Goal: Task Accomplishment & Management: Manage account settings

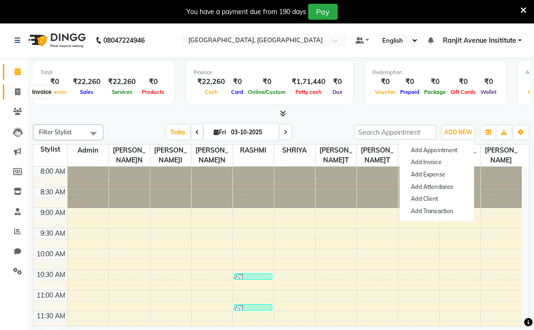
click at [20, 97] on span at bounding box center [17, 92] width 16 height 11
select select "service"
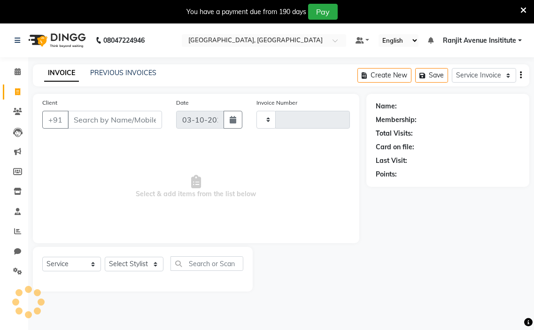
type input "0450"
select select "8033"
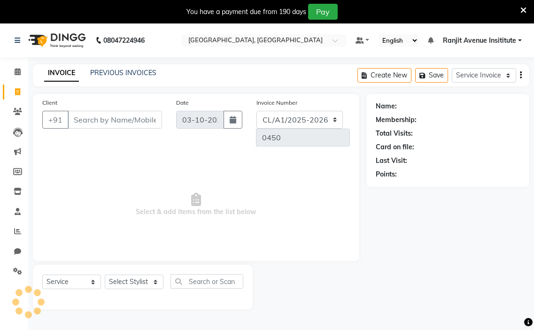
click at [95, 124] on input "Client" at bounding box center [115, 120] width 94 height 18
click at [13, 191] on span at bounding box center [17, 191] width 16 height 11
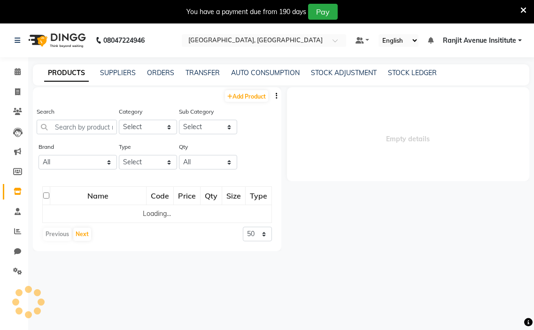
select select
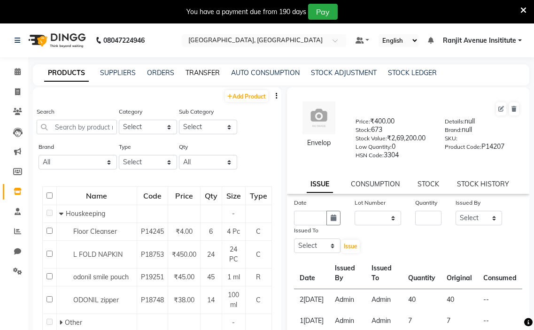
click at [200, 73] on link "TRANSFER" at bounding box center [203, 73] width 34 height 8
select select "sender"
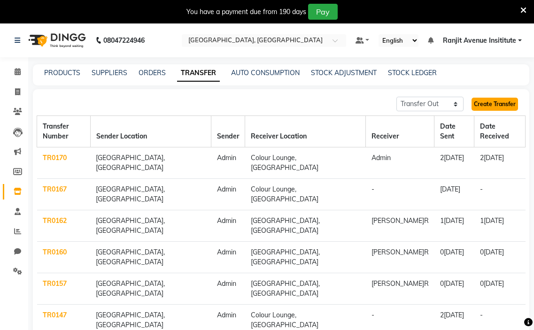
click at [490, 102] on link "Create Transfer" at bounding box center [495, 104] width 47 height 13
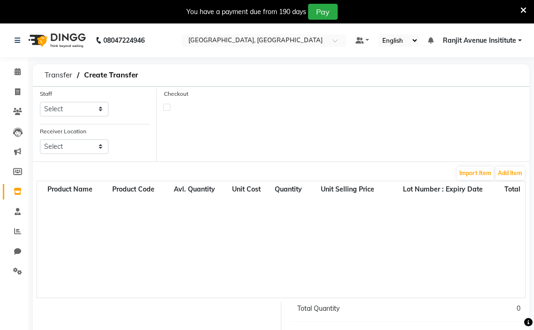
click at [84, 101] on div "Staff Select Admin[PERSON_NAME]Y[PERSON_NAME]T[PERSON_NAME]t Avenue Insititute …" at bounding box center [74, 103] width 69 height 28
click at [78, 110] on select "Select Admin[PERSON_NAME]Y[PERSON_NAME]T[PERSON_NAME]t Avenue Insititute RASHMI…" at bounding box center [74, 109] width 69 height 15
select select "70206"
click at [40, 102] on select "Select Admin[PERSON_NAME]Y[PERSON_NAME]T[PERSON_NAME]t Avenue Insititute RASHMI…" at bounding box center [74, 109] width 69 height 15
click at [81, 144] on select "Select Colour Lounge, [GEOGRAPHIC_DATA], [GEOGRAPHIC_DATA] Colour Lounge Academ…" at bounding box center [74, 147] width 69 height 15
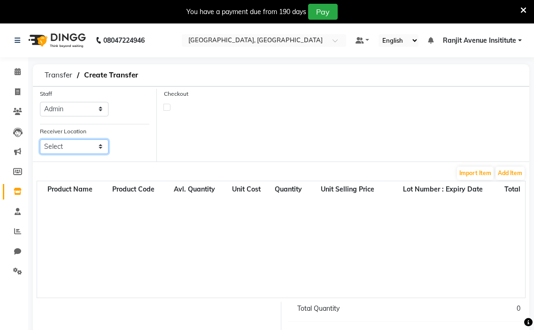
select select "3456"
click at [40, 140] on select "Select Colour Lounge, [GEOGRAPHIC_DATA], [GEOGRAPHIC_DATA] Colour Lounge Academ…" at bounding box center [74, 147] width 69 height 15
click at [502, 175] on button "Add Item" at bounding box center [510, 173] width 29 height 13
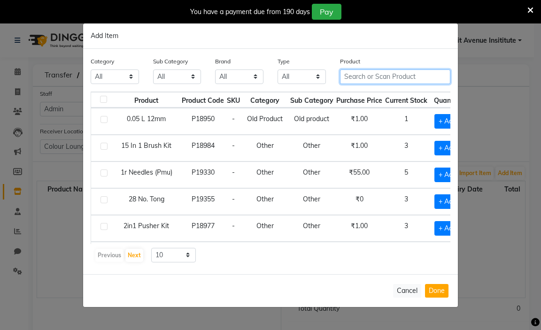
click at [375, 80] on input "text" at bounding box center [395, 77] width 110 height 15
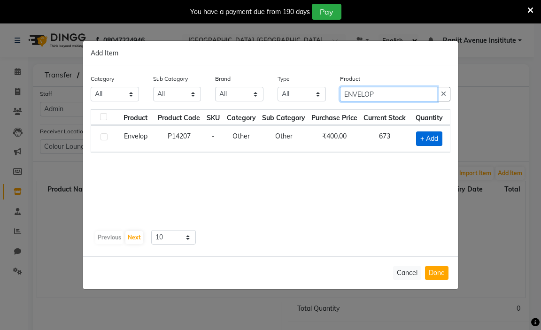
type input "ENVELOP"
click at [426, 140] on span "+ Add" at bounding box center [429, 139] width 26 height 15
checkbox input "true"
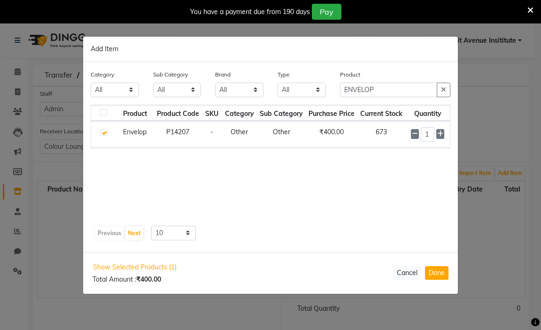
click at [435, 137] on div "1" at bounding box center [427, 134] width 33 height 15
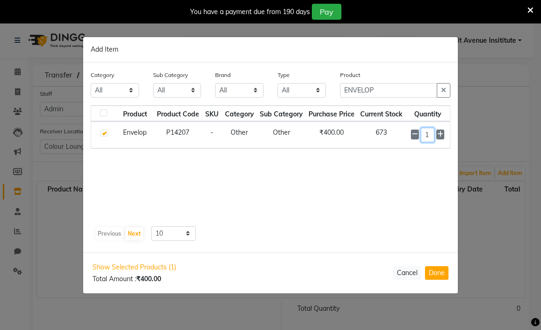
click at [430, 136] on input "1" at bounding box center [428, 135] width 14 height 15
type input "1"
type input "15"
click at [377, 93] on input "ENVELOP" at bounding box center [388, 90] width 97 height 15
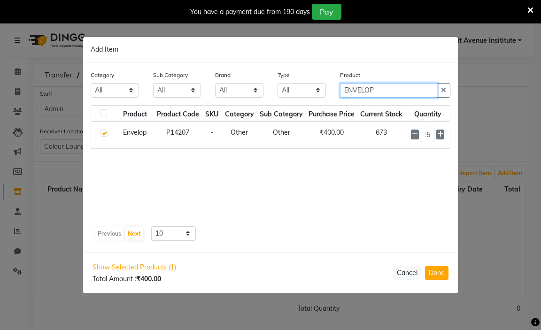
scroll to position [0, 0]
type input "E"
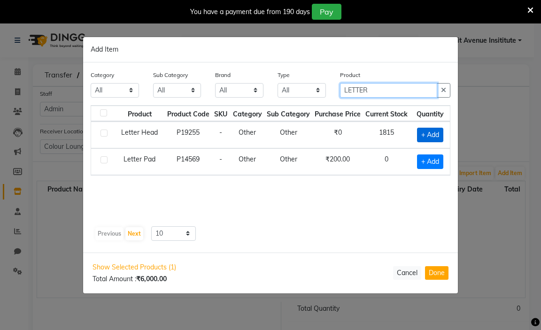
type input "LETTER"
click at [423, 136] on span "+ Add" at bounding box center [430, 135] width 26 height 15
checkbox input "true"
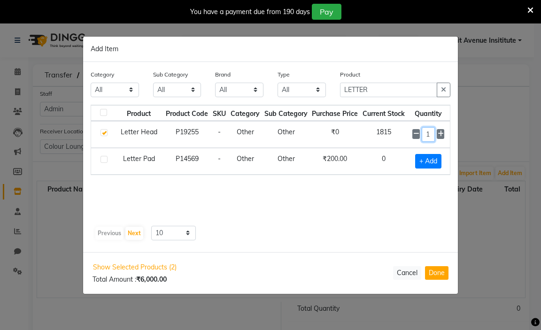
click at [429, 135] on input "1" at bounding box center [428, 134] width 13 height 15
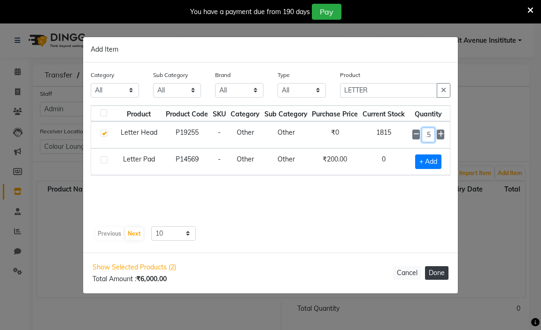
type input "15"
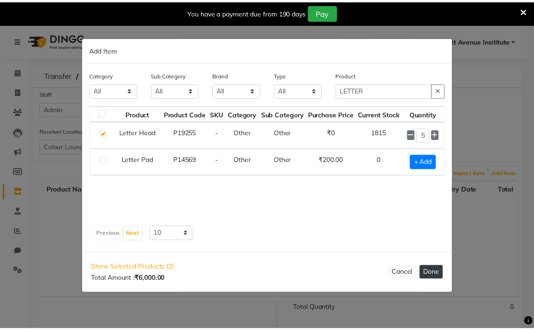
scroll to position [0, 0]
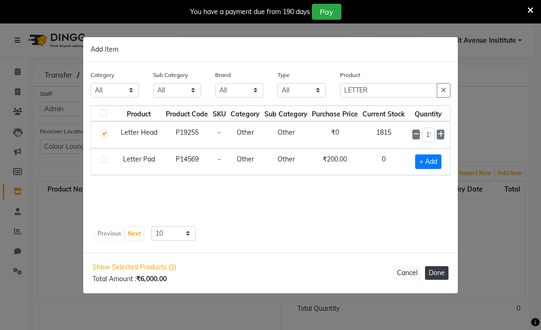
click at [431, 271] on button "Done" at bounding box center [436, 273] width 23 height 14
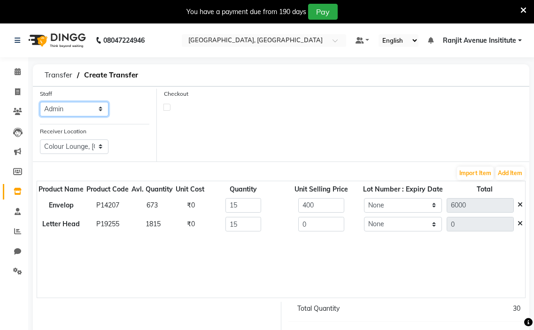
click at [51, 106] on select "Select Admin[PERSON_NAME]Y[PERSON_NAME]T[PERSON_NAME]t Avenue Insititute RASHMI…" at bounding box center [74, 109] width 69 height 15
click at [40, 102] on select "Select Admin[PERSON_NAME]Y[PERSON_NAME]T[PERSON_NAME]t Avenue Insititute RASHMI…" at bounding box center [74, 109] width 69 height 15
click at [86, 112] on select "Select Admin[PERSON_NAME]Y[PERSON_NAME]T[PERSON_NAME]t Avenue Insititute RASHMI…" at bounding box center [74, 109] width 69 height 15
select select "71531"
click at [40, 102] on select "Select Admin[PERSON_NAME]Y[PERSON_NAME]T[PERSON_NAME]t Avenue Insititute RASHMI…" at bounding box center [74, 109] width 69 height 15
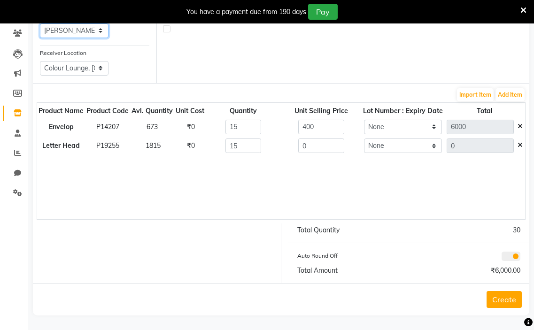
scroll to position [80, 0]
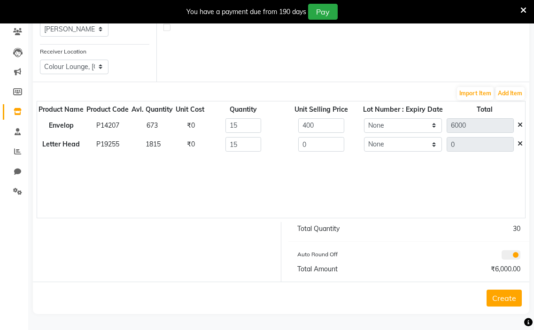
click at [506, 298] on button "Create" at bounding box center [504, 298] width 35 height 17
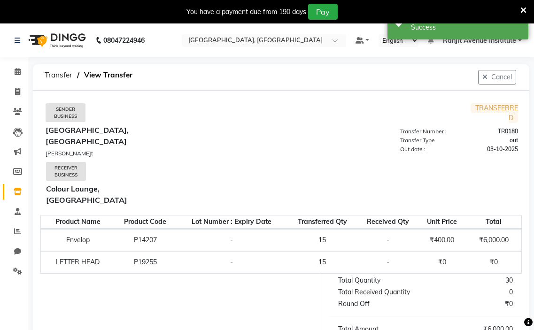
click at [524, 4] on div at bounding box center [524, 12] width 6 height 16
click at [17, 66] on link "Calendar" at bounding box center [14, 72] width 23 height 16
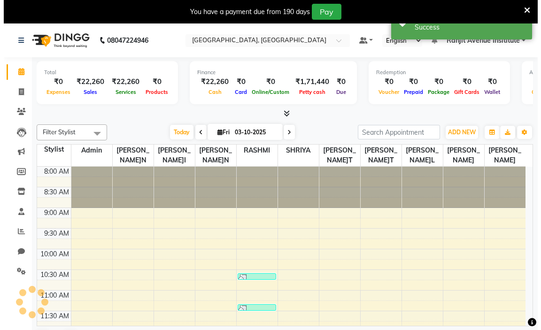
scroll to position [290, 0]
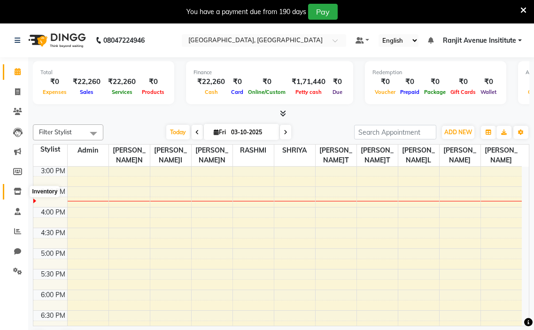
click at [19, 189] on icon at bounding box center [18, 191] width 8 height 7
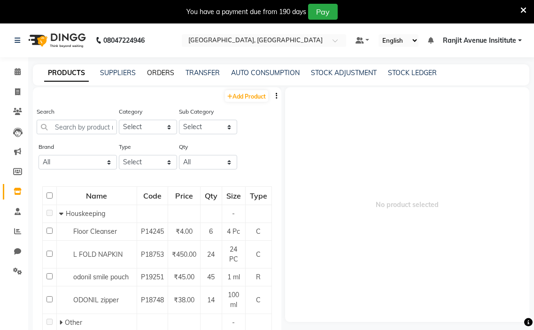
click at [164, 73] on link "ORDERS" at bounding box center [160, 73] width 27 height 8
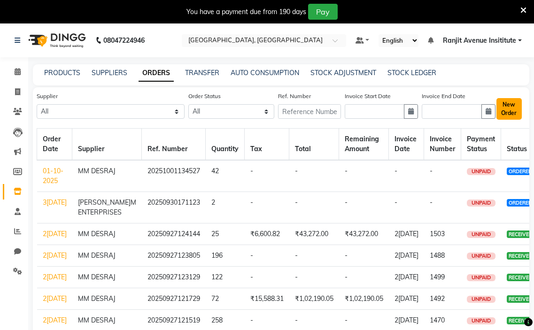
click at [510, 107] on button "New Order" at bounding box center [509, 109] width 25 height 22
select select "true"
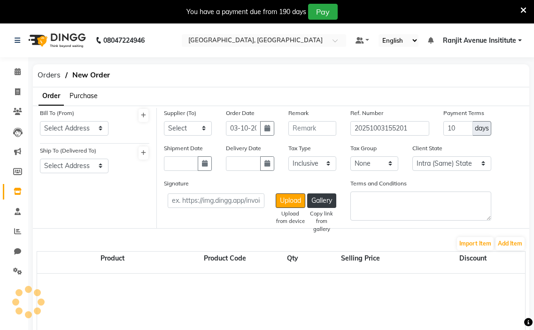
select select "3460"
click at [81, 123] on select "Select Address [GEOGRAPHIC_DATA] ,COLOUR LOUNGE INSTITUE [STREET_ADDRESS][GEOGR…" at bounding box center [74, 128] width 69 height 15
select select "1327"
click at [40, 121] on select "Select Address [GEOGRAPHIC_DATA] ,COLOUR LOUNGE INSTITUE [STREET_ADDRESS][GEOGR…" at bounding box center [74, 128] width 69 height 15
click at [92, 161] on select "Select Address [GEOGRAPHIC_DATA]" at bounding box center [74, 166] width 69 height 15
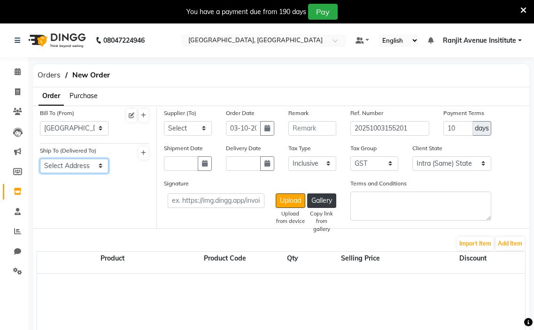
select select "1328"
click at [40, 159] on select "Select Address [GEOGRAPHIC_DATA]" at bounding box center [74, 166] width 69 height 15
click at [178, 129] on select "Select[PERSON_NAME]M MM DESRAJ AP ENTERPRISES[PERSON_NAME]G AGENCY KRYOLAN COSM…" at bounding box center [188, 128] width 48 height 15
select select "4925"
click at [164, 121] on select "Select[PERSON_NAME]M MM DESRAJ AP ENTERPRISES[PERSON_NAME]G AGENCY KRYOLAN COSM…" at bounding box center [188, 128] width 48 height 15
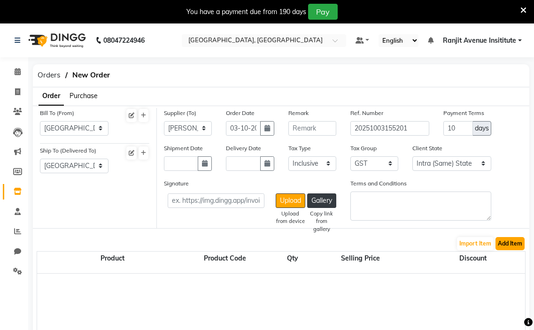
click at [512, 247] on button "Add Item" at bounding box center [510, 243] width 29 height 13
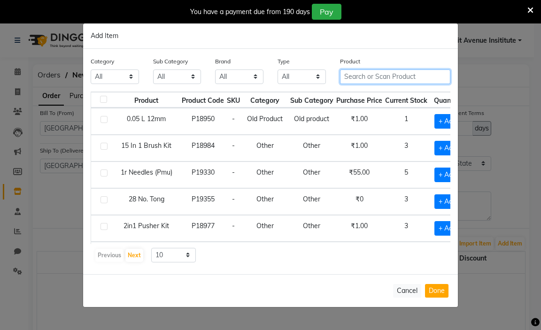
click at [389, 77] on input "text" at bounding box center [395, 77] width 110 height 15
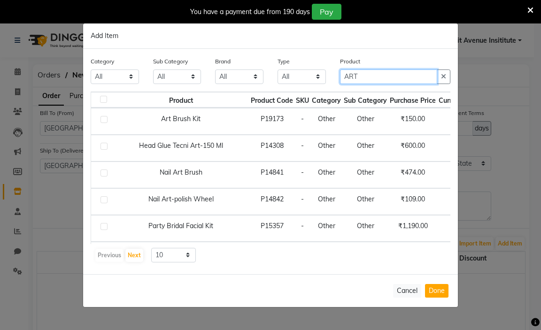
type input "ART"
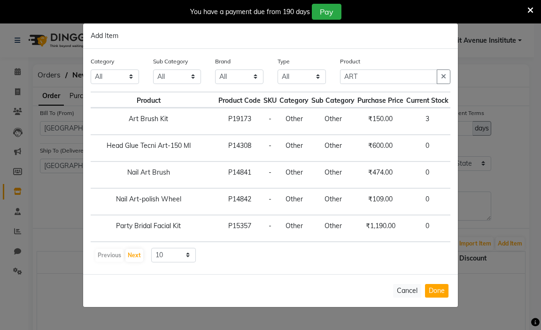
scroll to position [0, 35]
click at [453, 124] on span "+ Add" at bounding box center [466, 121] width 26 height 15
checkbox input "true"
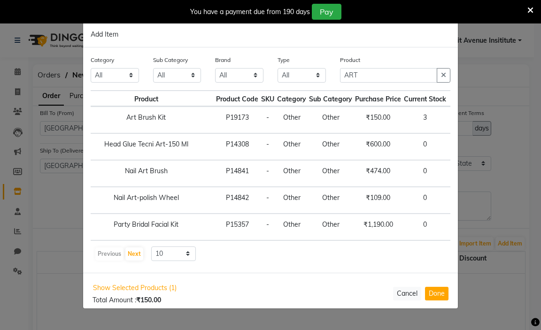
click at [462, 119] on input "1" at bounding box center [468, 120] width 13 height 15
type input "10"
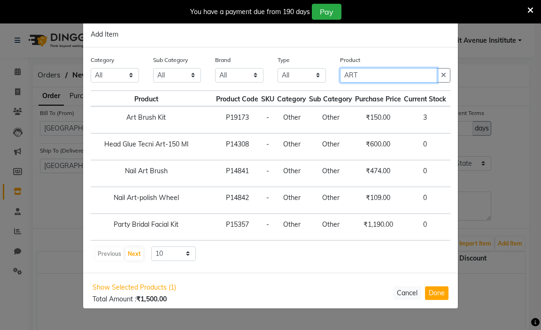
scroll to position [0, 0]
drag, startPoint x: 361, startPoint y: 72, endPoint x: 375, endPoint y: 74, distance: 13.7
click at [363, 72] on input "ART" at bounding box center [388, 75] width 97 height 15
type input "A"
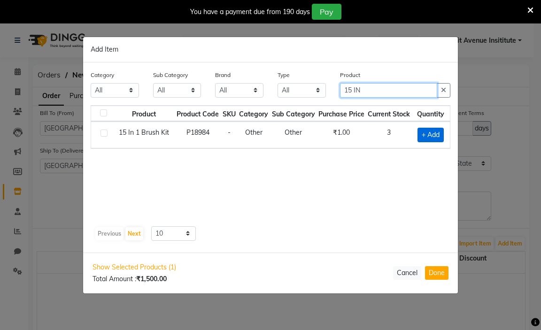
type input "15 IN"
click at [431, 132] on span "+ Add" at bounding box center [431, 135] width 26 height 15
checkbox input "true"
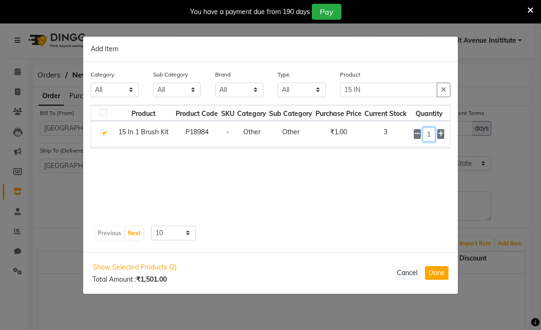
click at [435, 132] on input "1" at bounding box center [429, 134] width 13 height 15
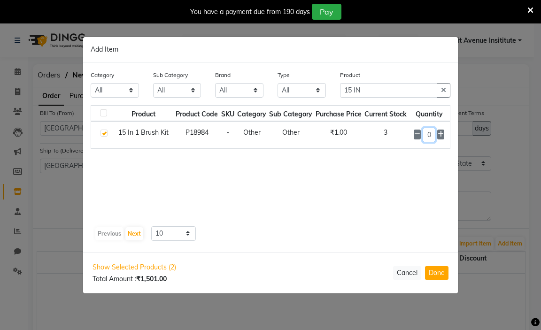
type input "10"
click at [368, 96] on input "15 IN" at bounding box center [388, 90] width 97 height 15
type input "1"
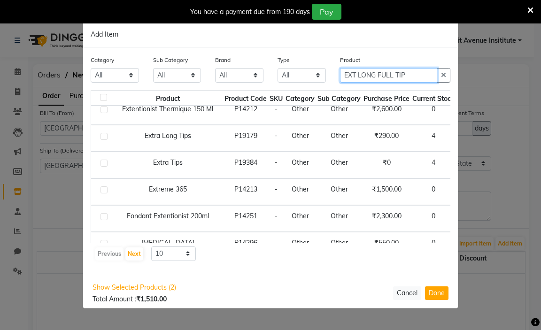
scroll to position [92, 0]
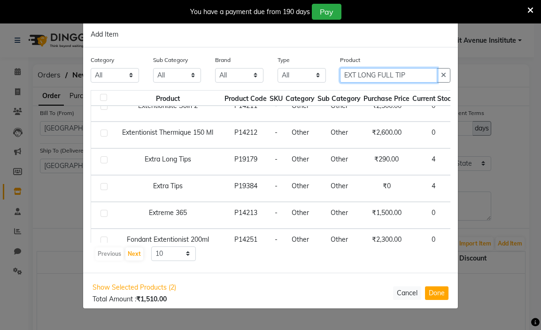
type input "EXT LONG FULL TIP"
drag, startPoint x: 265, startPoint y: 243, endPoint x: 307, endPoint y: 243, distance: 42.3
click at [306, 243] on div "Product Product Code SKU Category Sub Category Purchase Price Current Stock Qua…" at bounding box center [271, 175] width 360 height 171
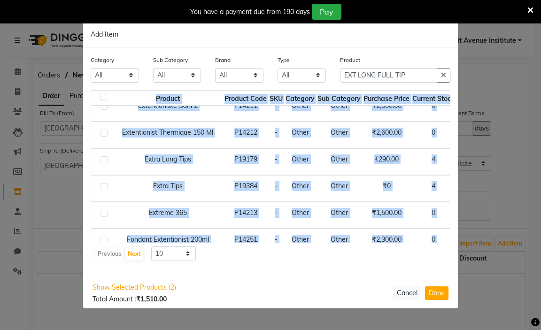
scroll to position [139, 0]
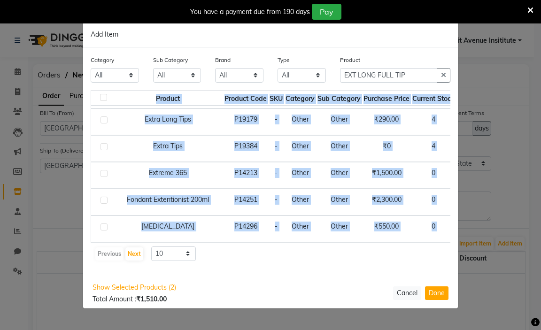
drag, startPoint x: 311, startPoint y: 243, endPoint x: 336, endPoint y: 241, distance: 25.4
click at [336, 241] on div "Product Product Code SKU Category Sub Category Purchase Price Current Stock Qua…" at bounding box center [271, 175] width 360 height 171
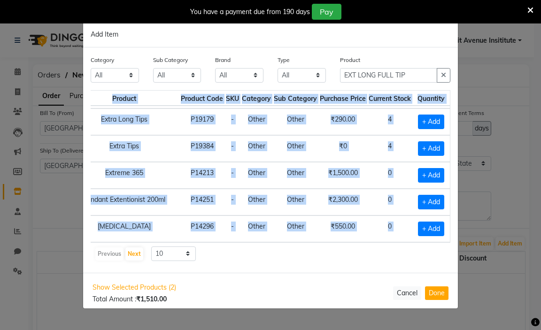
scroll to position [92, 53]
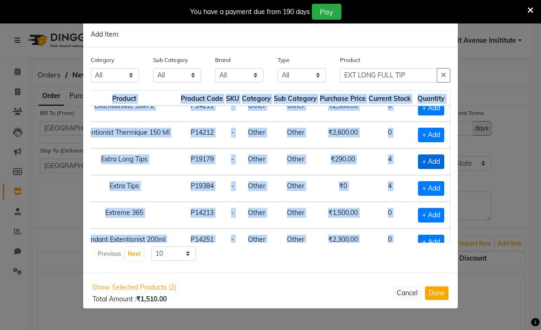
click at [419, 160] on span "+ Add" at bounding box center [431, 162] width 26 height 15
checkbox input "true"
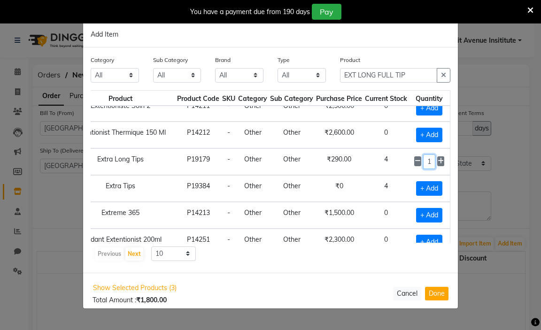
click at [429, 161] on input "1" at bounding box center [429, 162] width 13 height 15
type input "10"
click at [417, 67] on div "Product EXT LONG FULL TIP" at bounding box center [395, 69] width 110 height 28
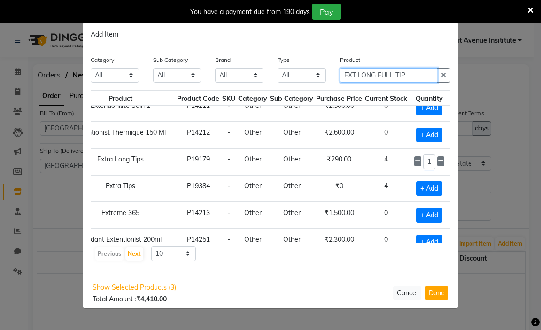
click at [407, 81] on input "EXT LONG FULL TIP" at bounding box center [388, 75] width 97 height 15
type input "E"
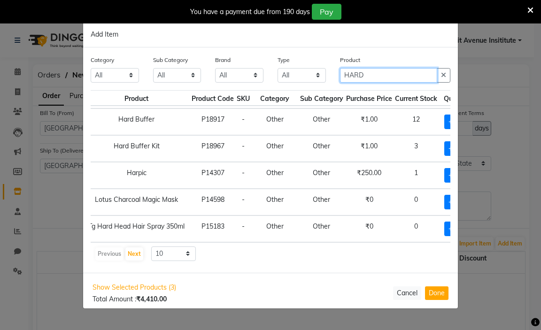
scroll to position [0, 30]
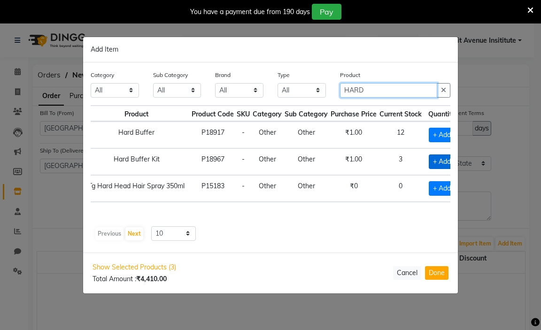
type input "HARD"
click at [440, 160] on span "+ Add" at bounding box center [442, 162] width 26 height 15
checkbox input "true"
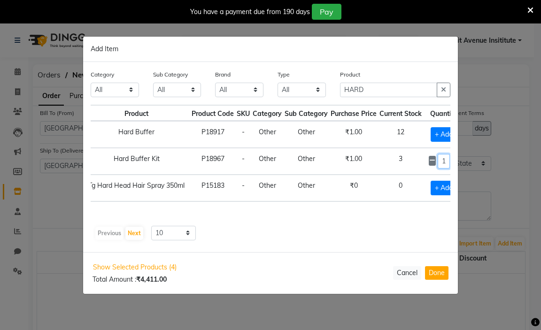
click at [448, 163] on input "1" at bounding box center [444, 161] width 13 height 15
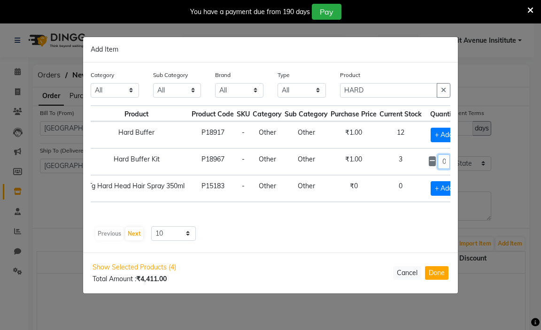
type input "10"
click at [373, 91] on input "HARD" at bounding box center [388, 90] width 97 height 15
type input "H"
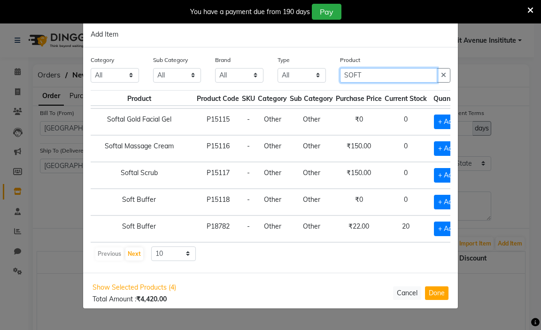
scroll to position [139, 30]
type input "SOFT"
click at [434, 195] on span "+ Add" at bounding box center [447, 202] width 26 height 15
checkbox input "true"
drag, startPoint x: 354, startPoint y: 77, endPoint x: 360, endPoint y: 76, distance: 6.6
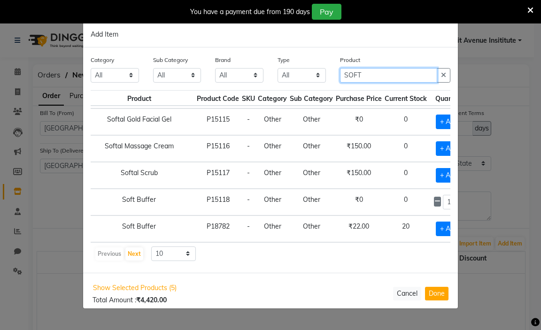
click at [356, 76] on input "SOFT" at bounding box center [388, 75] width 97 height 15
click at [360, 76] on input "SOFT" at bounding box center [388, 75] width 97 height 15
type input "S"
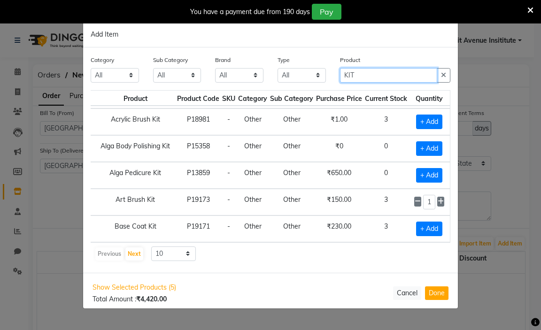
scroll to position [139, 26]
click at [388, 78] on input "KIT" at bounding box center [388, 75] width 97 height 15
type input "K"
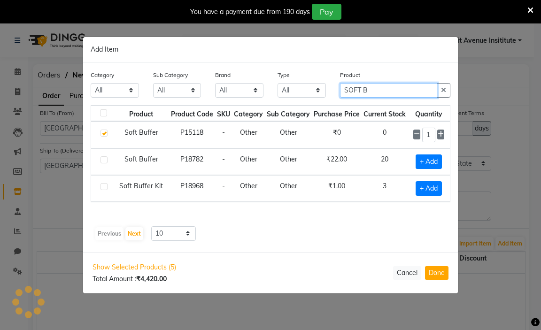
scroll to position [0, 0]
type input "SOFT BUFFER"
click at [419, 133] on icon at bounding box center [417, 134] width 6 height 7
checkbox input "false"
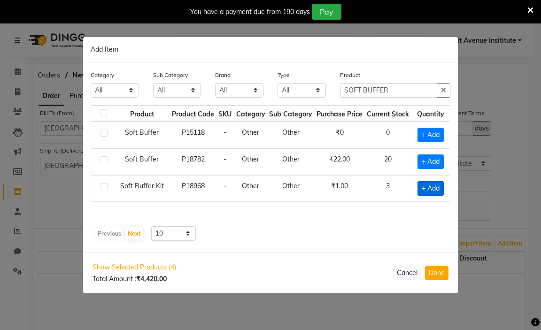
click at [426, 189] on span "+ Add" at bounding box center [431, 188] width 26 height 15
checkbox input "true"
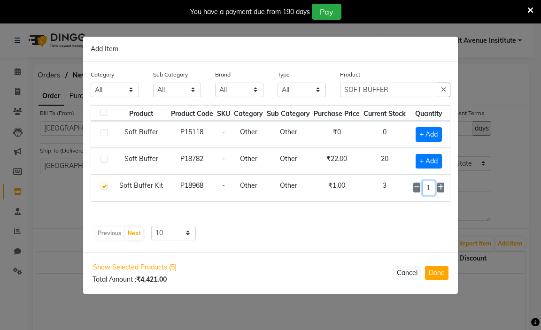
click at [432, 189] on input "1" at bounding box center [428, 188] width 13 height 15
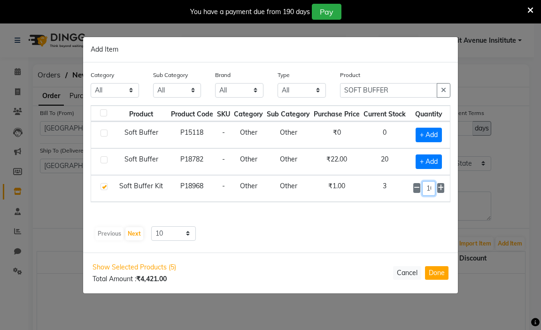
scroll to position [0, 3]
type input "10"
click at [406, 89] on input "SOFT BUFFER" at bounding box center [388, 90] width 97 height 15
type input "S"
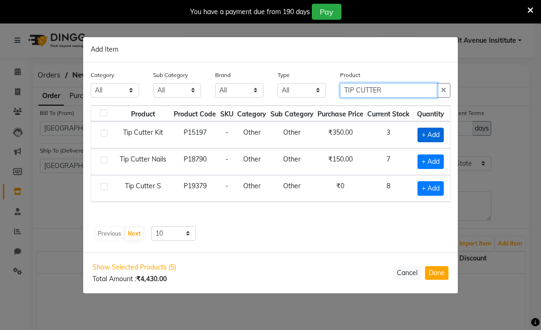
type input "TIP CUTTER"
click at [431, 132] on span "+ Add" at bounding box center [431, 135] width 26 height 15
checkbox input "true"
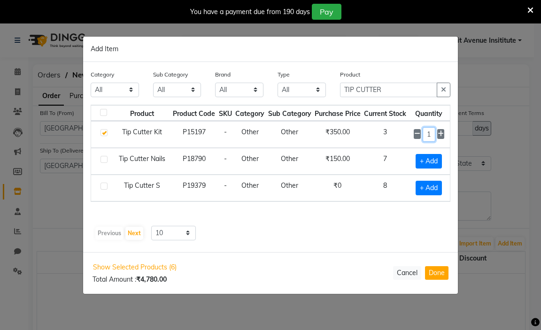
click at [432, 132] on input "1" at bounding box center [429, 134] width 13 height 15
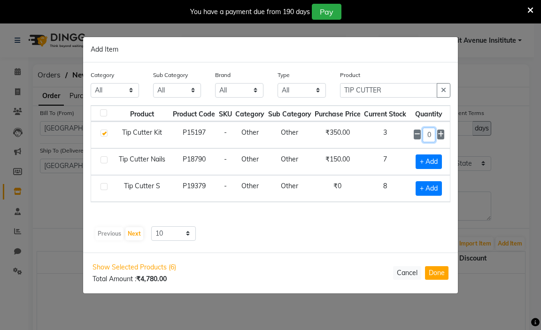
type input "10"
drag, startPoint x: 393, startPoint y: 90, endPoint x: 541, endPoint y: 94, distance: 147.6
click at [397, 90] on input "TIP CUTTER" at bounding box center [388, 90] width 97 height 15
type input "T"
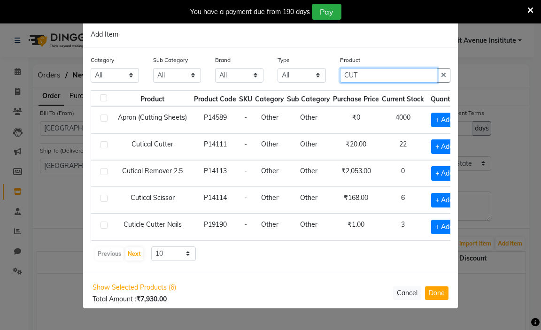
type input "CUT"
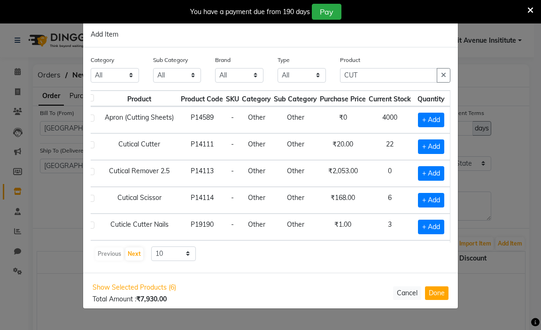
scroll to position [0, 18]
click at [427, 198] on span "+ Add" at bounding box center [431, 200] width 26 height 15
checkbox input "true"
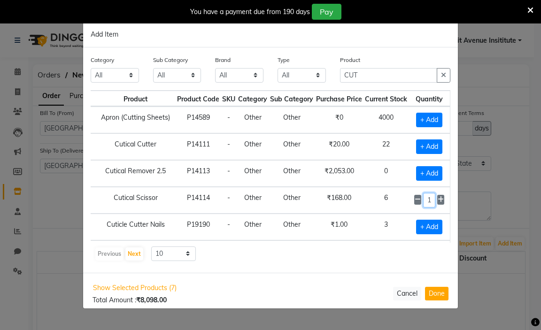
click at [433, 199] on input "1" at bounding box center [429, 200] width 13 height 15
type input "10"
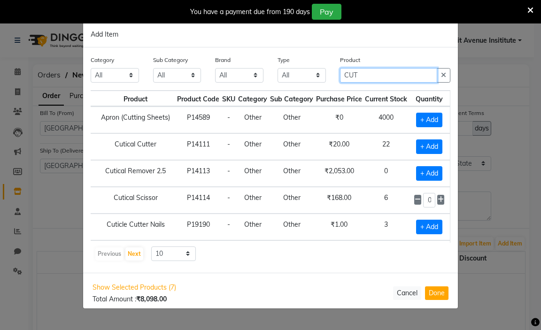
scroll to position [0, 0]
click at [375, 76] on input "CUT" at bounding box center [388, 75] width 97 height 15
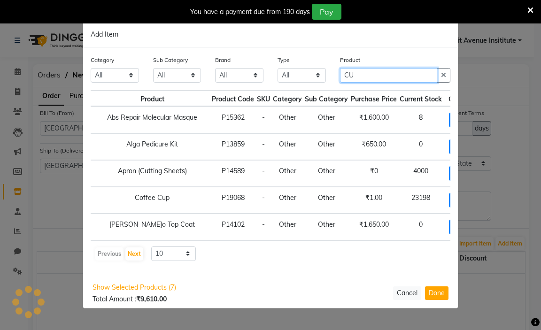
type input "C"
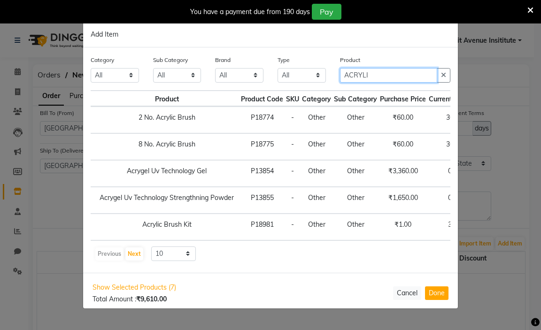
scroll to position [0, 3]
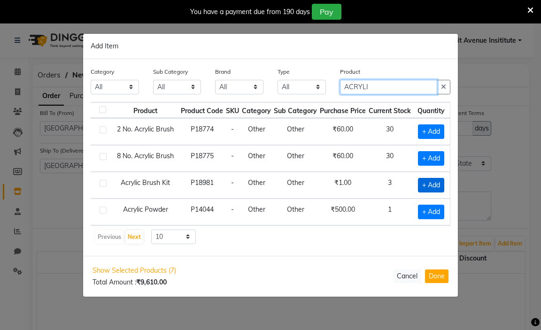
type input "ACRYLI"
click at [436, 185] on span "+ Add" at bounding box center [431, 185] width 26 height 15
checkbox input "true"
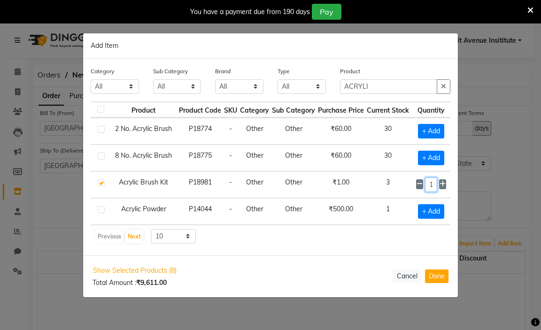
click at [437, 185] on input "1" at bounding box center [431, 185] width 13 height 15
type input "10"
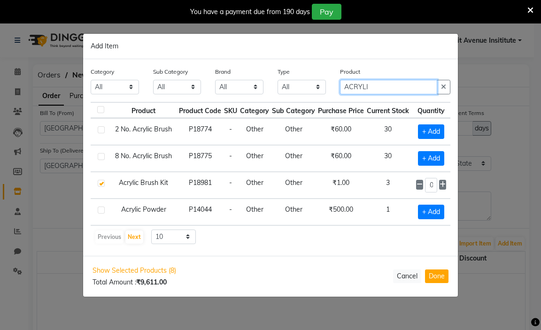
scroll to position [0, 0]
drag, startPoint x: 380, startPoint y: 83, endPoint x: 541, endPoint y: 72, distance: 161.0
click at [395, 83] on input "ACRYLI" at bounding box center [388, 87] width 97 height 15
type input "A"
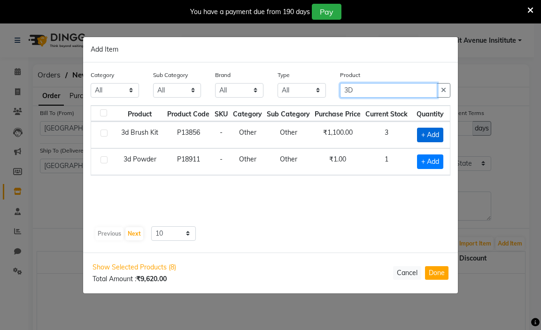
type input "3D"
click at [439, 138] on span "+ Add" at bounding box center [430, 135] width 26 height 15
checkbox input "true"
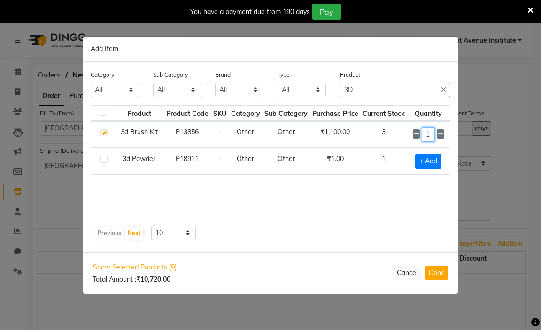
click at [432, 134] on input "1" at bounding box center [428, 134] width 13 height 15
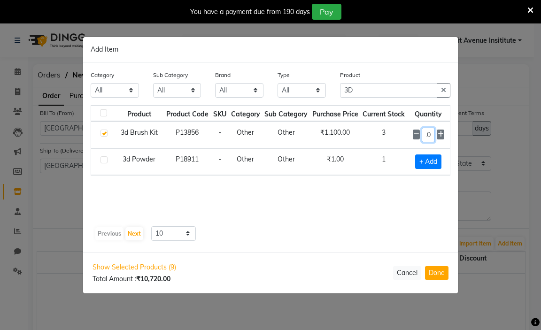
type input "10"
click at [373, 87] on input "3D" at bounding box center [388, 90] width 97 height 15
type input "3"
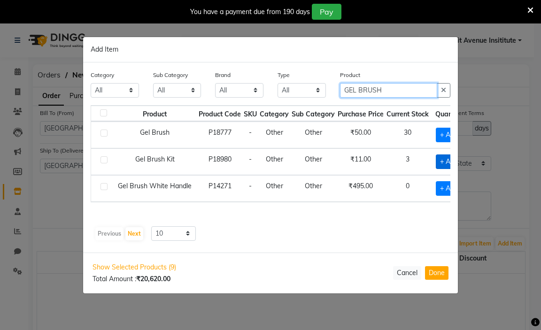
type input "GEL BRUSH"
click at [443, 161] on span "+ Add" at bounding box center [449, 162] width 26 height 15
checkbox input "true"
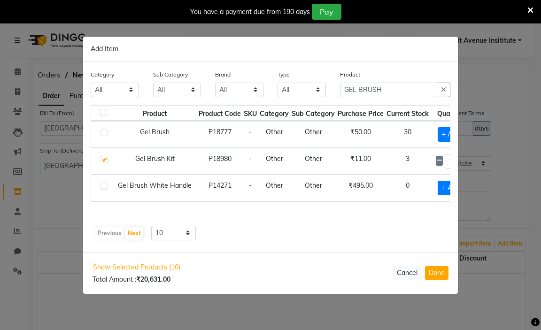
scroll to position [0, 22]
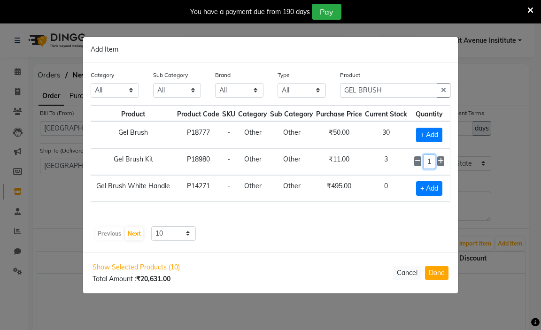
click at [434, 157] on input "1" at bounding box center [429, 162] width 13 height 15
type input "10"
click at [404, 86] on input "GEL BRUSH" at bounding box center [388, 90] width 97 height 15
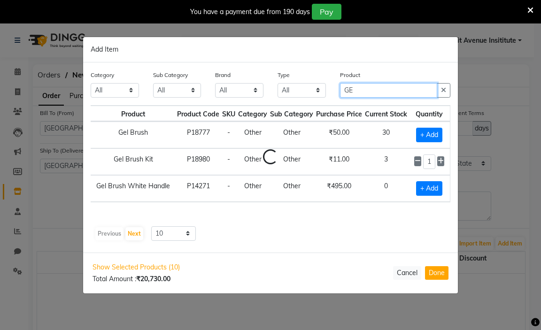
type input "G"
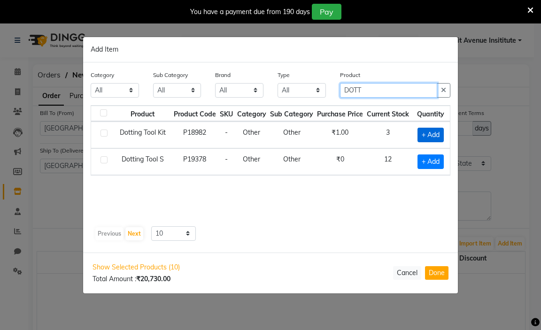
type input "DOTT"
drag, startPoint x: 426, startPoint y: 134, endPoint x: 447, endPoint y: 137, distance: 20.9
click at [427, 135] on span "+ Add" at bounding box center [431, 135] width 26 height 15
checkbox input "true"
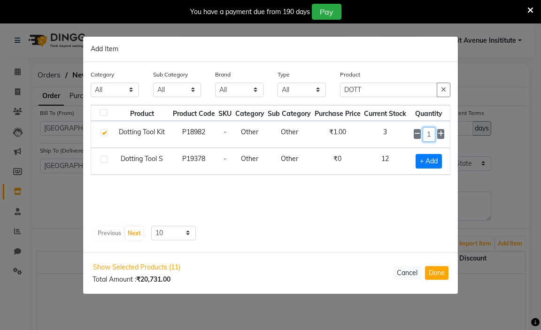
click at [432, 134] on input "1" at bounding box center [429, 134] width 13 height 15
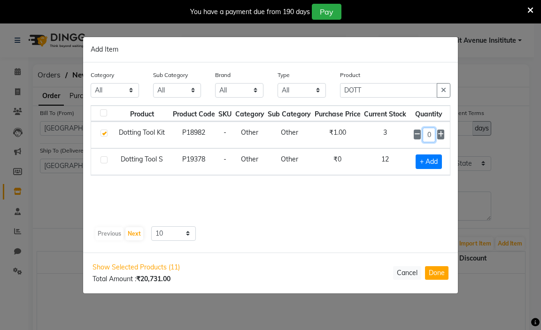
type input "10"
drag, startPoint x: 378, startPoint y: 90, endPoint x: 541, endPoint y: 64, distance: 165.0
click at [381, 90] on input "DOTT" at bounding box center [388, 90] width 97 height 15
type input "D"
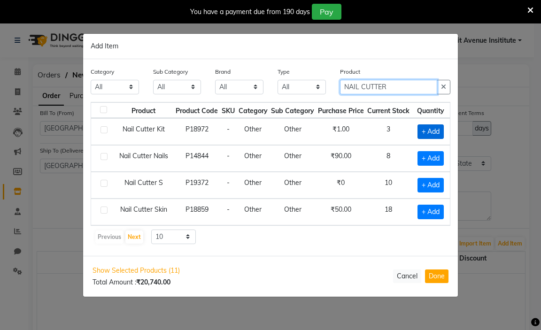
type input "NAIL CUTTER"
click at [431, 132] on span "+ Add" at bounding box center [431, 131] width 26 height 15
checkbox input "true"
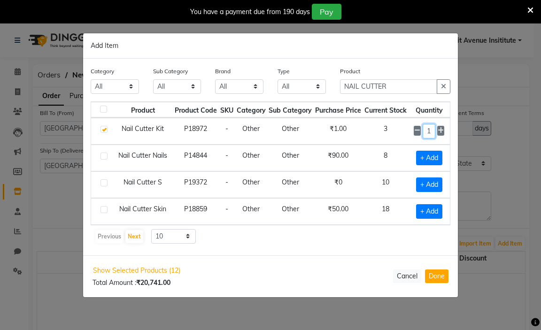
click at [435, 131] on input "1" at bounding box center [429, 131] width 13 height 15
type input "10"
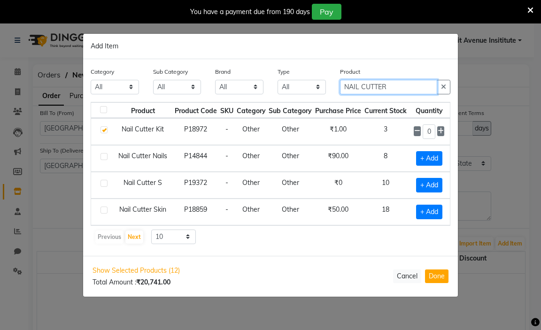
scroll to position [0, 0]
drag, startPoint x: 406, startPoint y: 83, endPoint x: 401, endPoint y: 85, distance: 5.7
click at [401, 85] on input "NAIL CUTTER" at bounding box center [388, 87] width 97 height 15
type input "N"
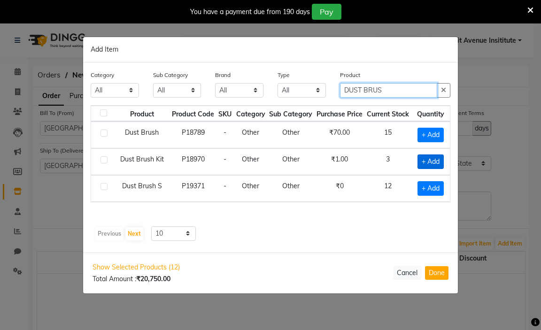
type input "DUST BRUS"
click at [421, 162] on span "+ Add" at bounding box center [431, 162] width 26 height 15
checkbox input "true"
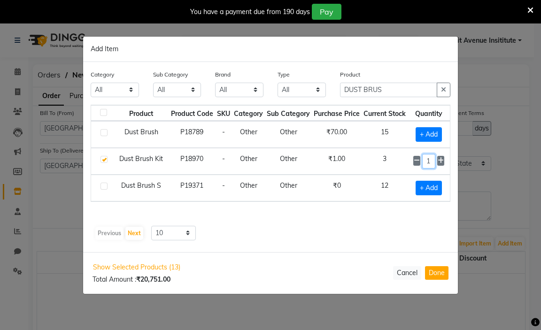
click at [431, 162] on input "1" at bounding box center [428, 161] width 13 height 15
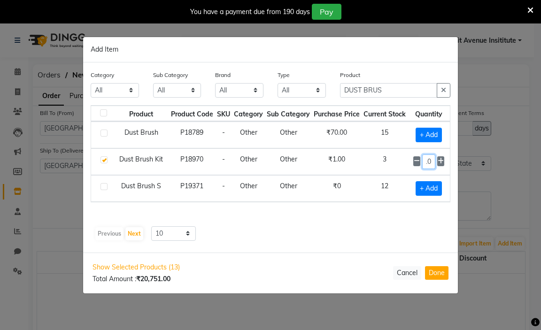
type input "10"
click at [389, 84] on input "DUST BRUS" at bounding box center [388, 90] width 97 height 15
type input "D"
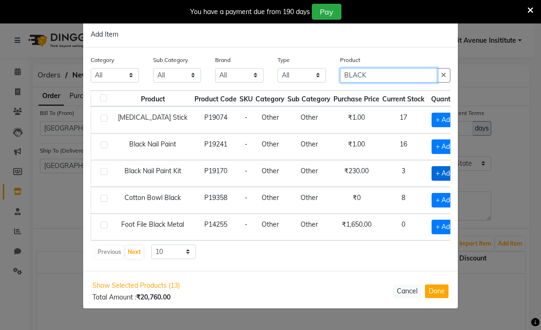
type input "BLACK"
click at [435, 175] on span "+ Add" at bounding box center [445, 173] width 26 height 15
checkbox input "true"
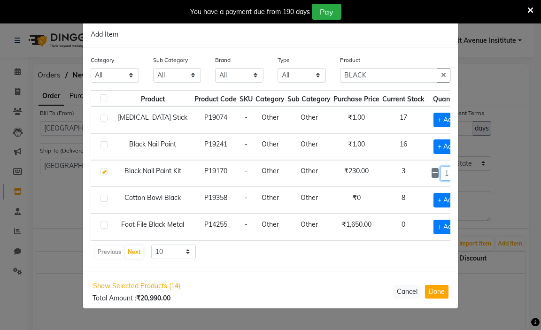
click at [443, 173] on input "1" at bounding box center [447, 173] width 13 height 15
type input "10"
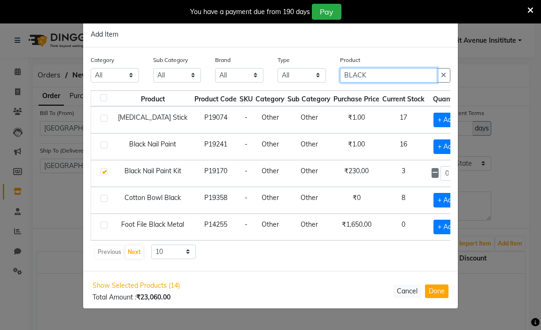
scroll to position [0, 0]
click at [388, 75] on input "BLACK" at bounding box center [388, 75] width 97 height 15
type input "B"
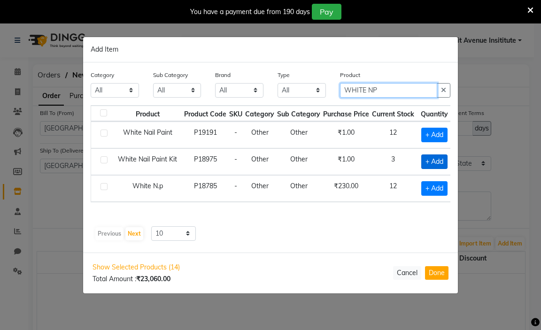
type input "WHITE NP"
click at [448, 165] on span "+ Add" at bounding box center [434, 162] width 26 height 15
checkbox input "true"
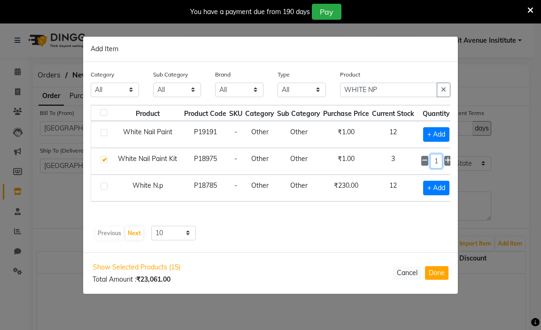
click at [442, 163] on input "1" at bounding box center [436, 161] width 13 height 15
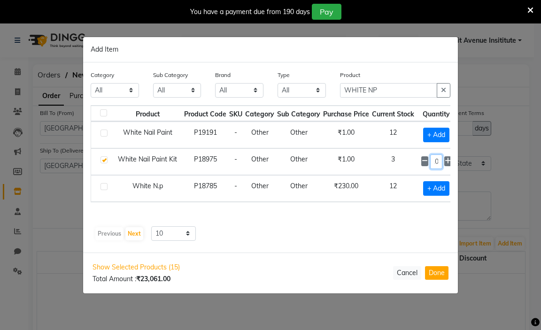
type input "10"
drag, startPoint x: 379, startPoint y: 88, endPoint x: 541, endPoint y: 97, distance: 162.3
click at [378, 88] on input "WHITE NP" at bounding box center [388, 90] width 97 height 15
type input "W"
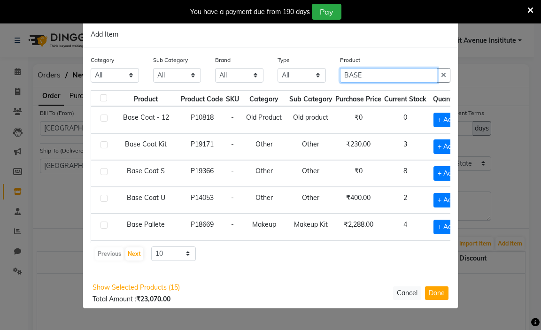
type input "BASE"
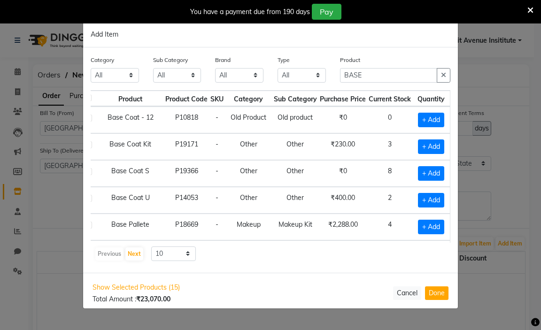
scroll to position [0, 21]
click at [418, 141] on span "+ Add" at bounding box center [431, 147] width 26 height 15
checkbox input "true"
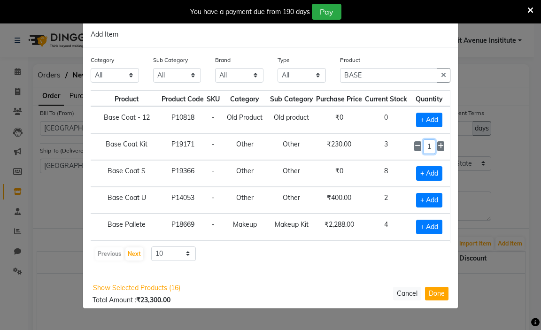
click at [432, 148] on input "1" at bounding box center [429, 147] width 13 height 15
type input "10"
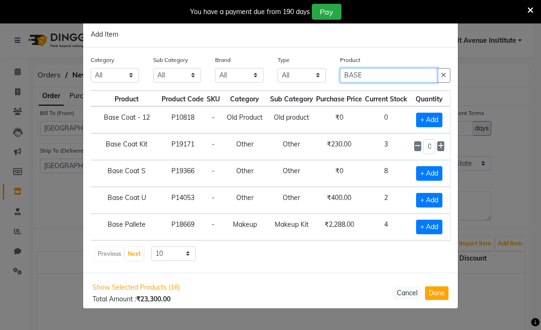
scroll to position [0, 0]
drag, startPoint x: 379, startPoint y: 74, endPoint x: 541, endPoint y: 63, distance: 162.0
click at [382, 74] on input "BASE" at bounding box center [388, 75] width 97 height 15
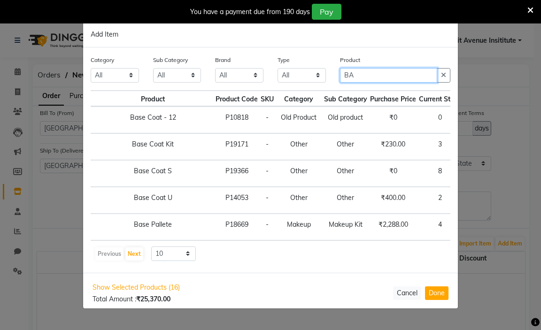
type input "B"
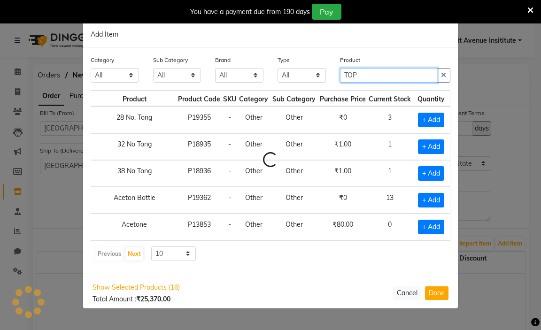
scroll to position [0, 11]
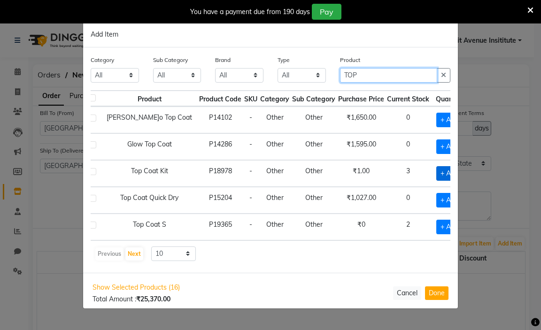
type input "TOP"
click at [436, 171] on span "+ Add" at bounding box center [449, 173] width 26 height 15
checkbox input "true"
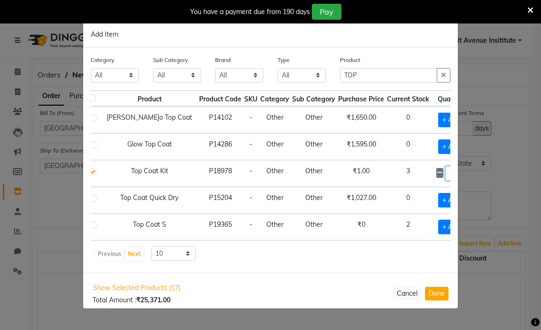
click at [445, 172] on input "1" at bounding box center [451, 173] width 13 height 15
type input "10"
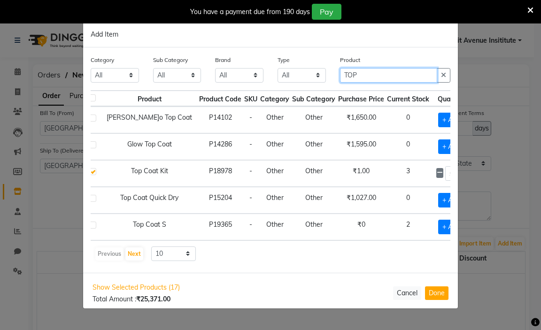
scroll to position [0, 0]
drag, startPoint x: 367, startPoint y: 75, endPoint x: 541, endPoint y: 50, distance: 175.1
click at [412, 72] on input "TOP" at bounding box center [388, 75] width 97 height 15
type input "T"
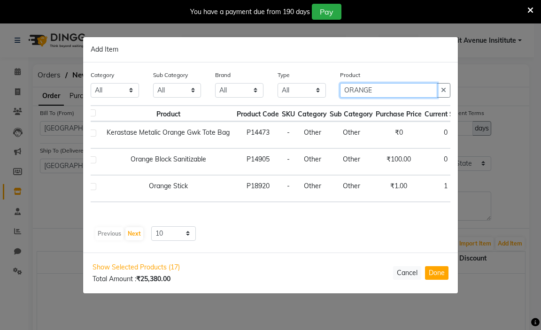
type input "ORANGE"
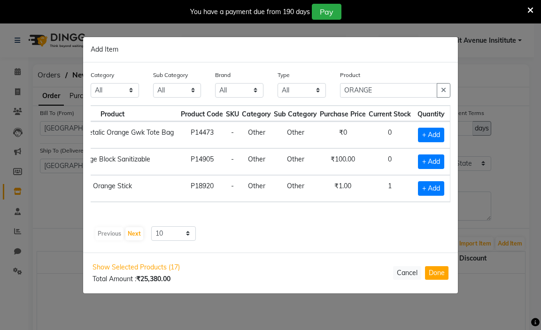
scroll to position [0, 68]
click at [429, 183] on span "+ Add" at bounding box center [431, 188] width 26 height 15
checkbox input "true"
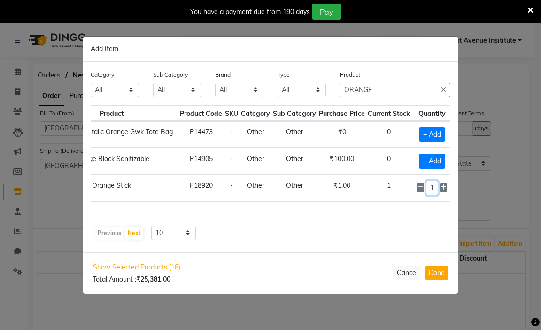
click at [435, 186] on input "1" at bounding box center [432, 188] width 13 height 15
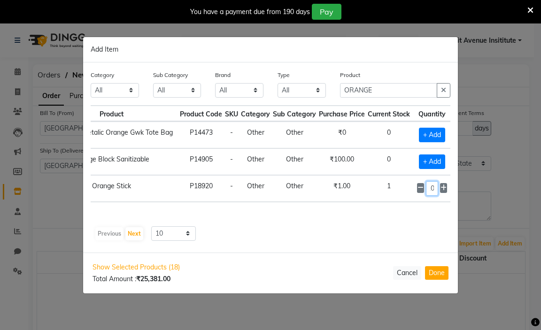
type input "10"
drag, startPoint x: 405, startPoint y: 91, endPoint x: 541, endPoint y: 78, distance: 136.4
click at [407, 90] on input "ORANGE" at bounding box center [388, 90] width 97 height 15
type input "O"
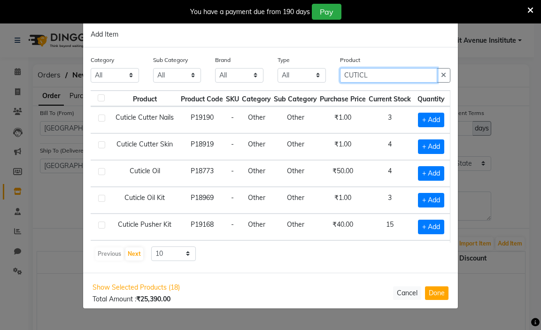
scroll to position [0, 10]
type input "CUTICLE"
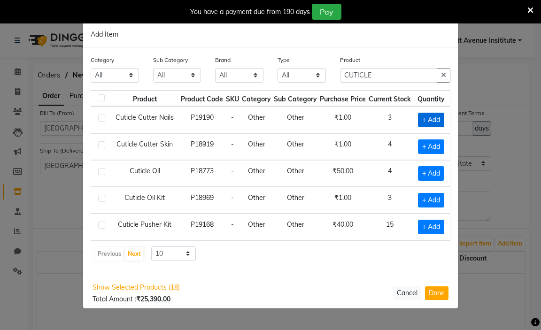
click at [421, 121] on span "+ Add" at bounding box center [431, 120] width 26 height 15
checkbox input "true"
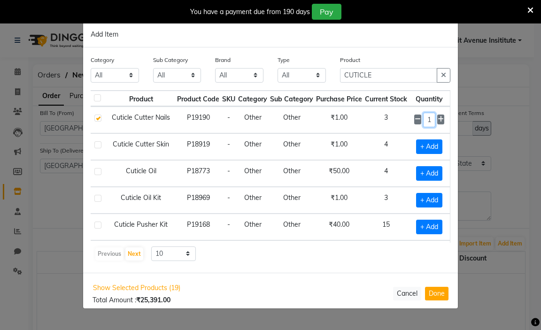
drag, startPoint x: 421, startPoint y: 121, endPoint x: 395, endPoint y: 135, distance: 29.6
click at [426, 121] on input "1" at bounding box center [429, 120] width 13 height 15
click at [415, 117] on icon at bounding box center [418, 119] width 6 height 7
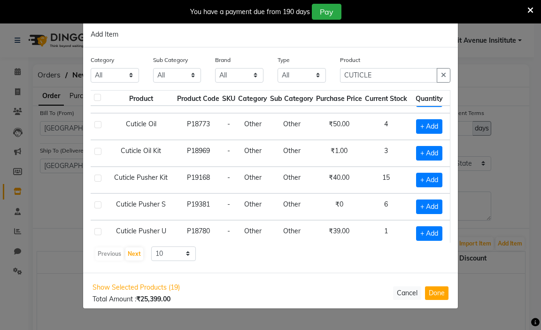
scroll to position [0, 10]
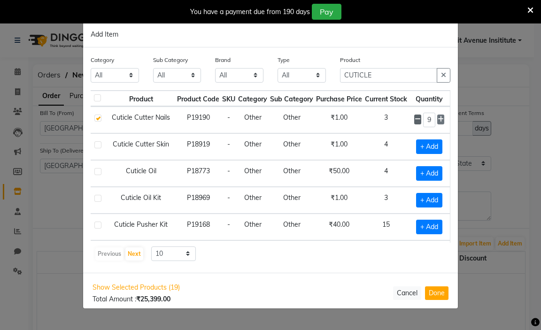
click at [414, 124] on span at bounding box center [417, 120] width 7 height 10
click at [415, 120] on icon at bounding box center [418, 119] width 6 height 7
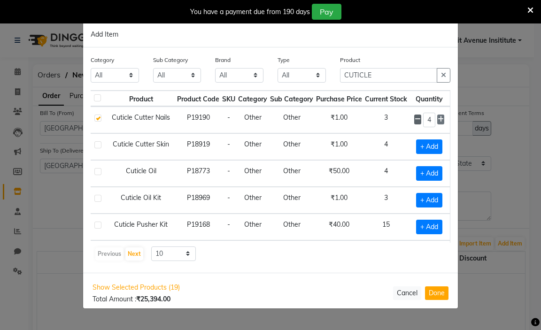
click at [415, 120] on icon at bounding box center [418, 119] width 6 height 7
type input "1"
click at [415, 120] on icon at bounding box center [418, 119] width 6 height 7
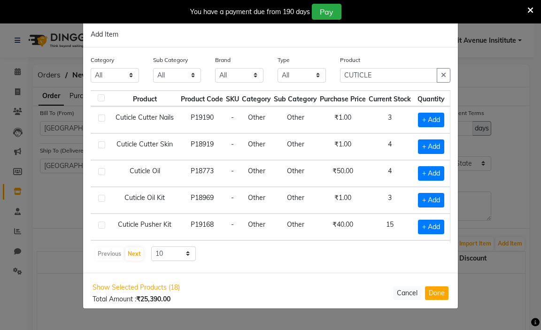
click at [418, 119] on span "+ Add" at bounding box center [431, 120] width 26 height 15
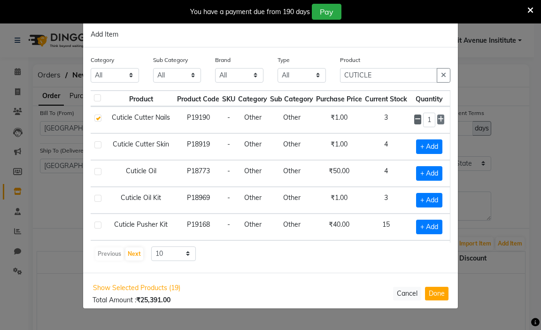
click at [417, 119] on icon at bounding box center [418, 119] width 6 height 7
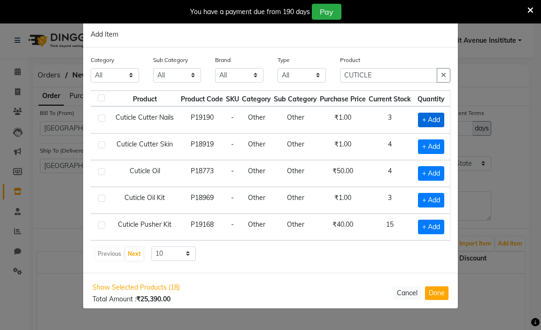
click at [419, 122] on span "+ Add" at bounding box center [431, 120] width 26 height 15
checkbox input "true"
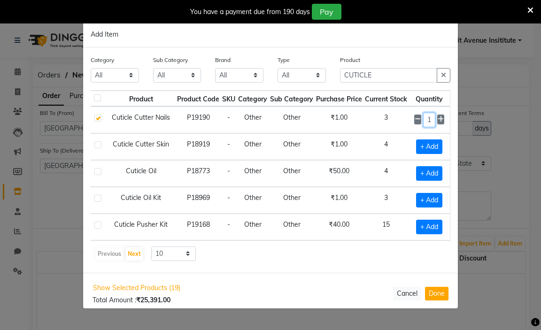
click at [427, 118] on input "1" at bounding box center [429, 120] width 13 height 15
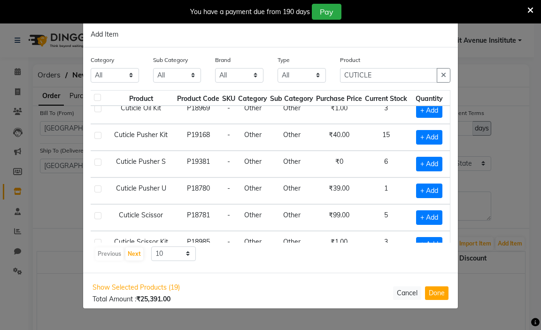
scroll to position [94, 10]
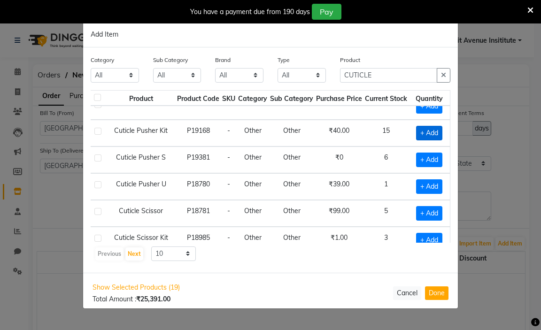
type input "10"
click at [430, 135] on span "+ Add" at bounding box center [429, 133] width 26 height 15
checkbox input "true"
click at [431, 134] on input "1" at bounding box center [429, 133] width 13 height 15
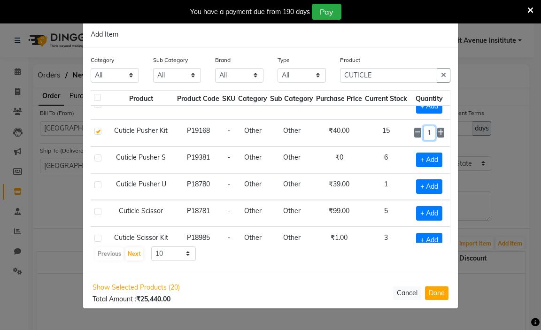
scroll to position [0, 4]
type input "10"
drag, startPoint x: 379, startPoint y: 76, endPoint x: 388, endPoint y: 72, distance: 9.7
click at [385, 74] on input "CUTICLE" at bounding box center [388, 75] width 97 height 15
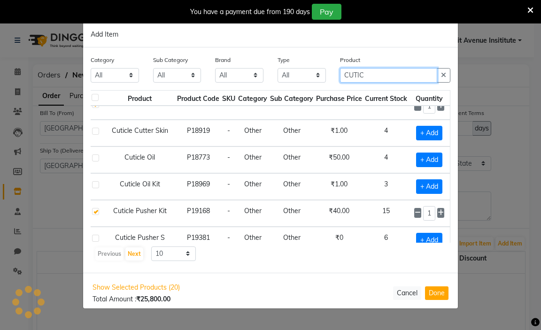
scroll to position [139, 10]
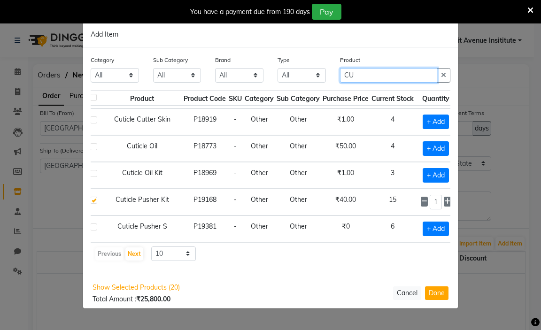
type input "C"
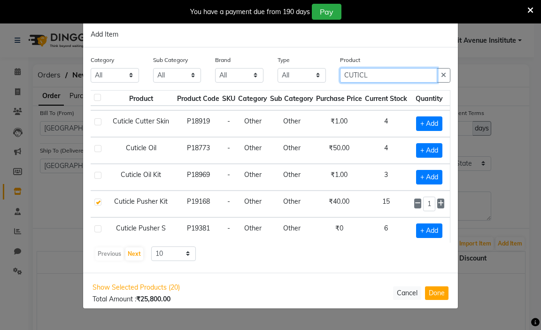
scroll to position [0, 10]
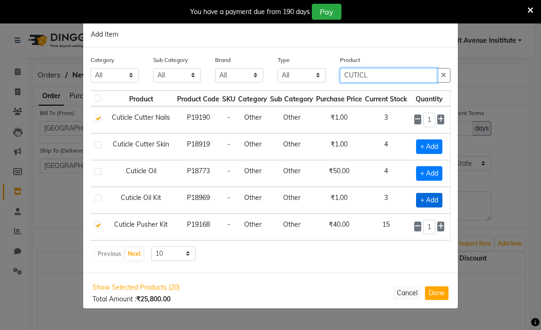
type input "CUTICL"
click at [432, 203] on span "+ Add" at bounding box center [429, 200] width 26 height 15
checkbox input "true"
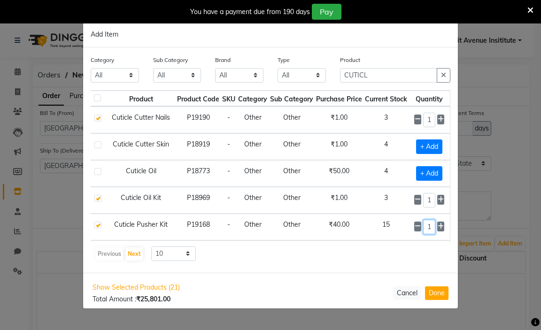
click at [428, 226] on input "10" at bounding box center [429, 227] width 13 height 15
click at [429, 223] on input "10" at bounding box center [429, 227] width 13 height 15
click at [429, 227] on input "10" at bounding box center [429, 227] width 13 height 15
click at [427, 228] on input "10" at bounding box center [429, 227] width 13 height 15
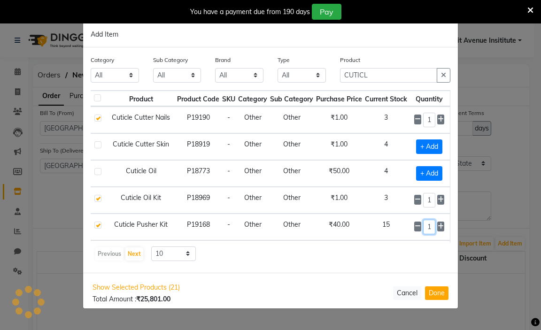
click at [427, 228] on input "10" at bounding box center [429, 227] width 13 height 15
click at [427, 206] on input "1" at bounding box center [429, 200] width 13 height 15
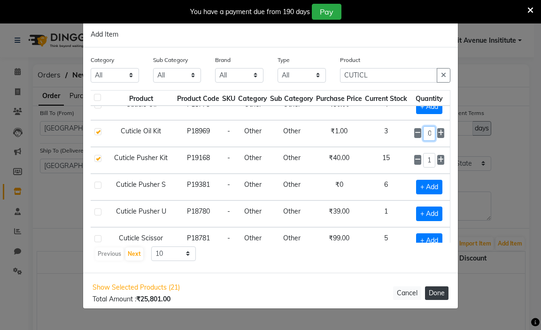
scroll to position [94, 10]
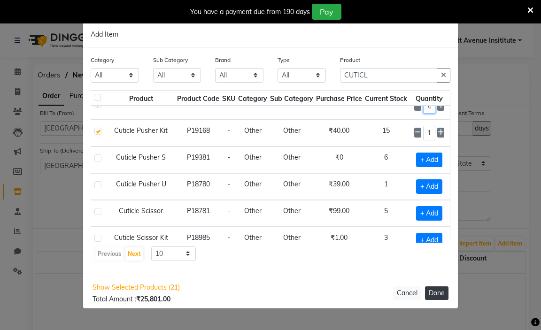
type input "10"
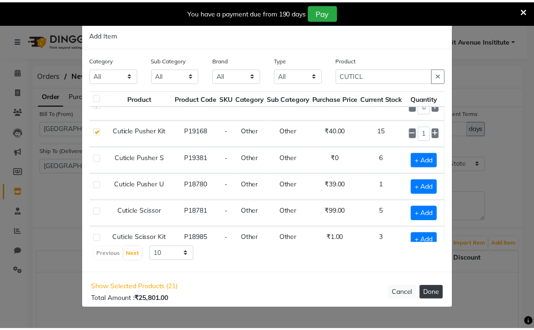
scroll to position [0, 0]
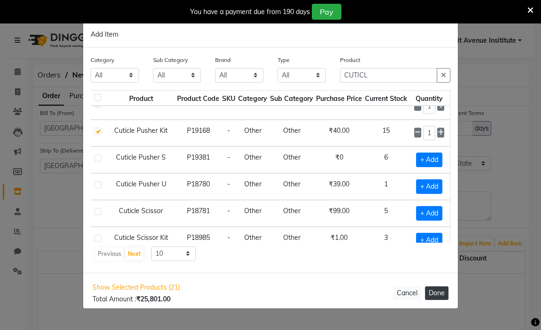
click at [434, 295] on button "Done" at bounding box center [436, 294] width 23 height 14
select select "3460"
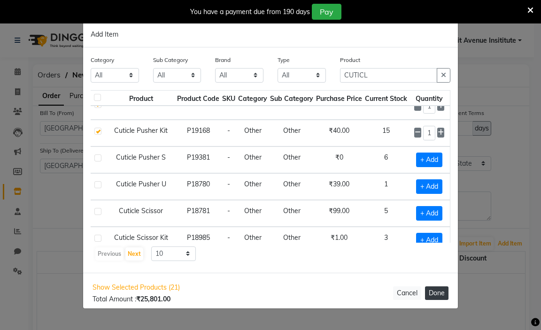
select select "3460"
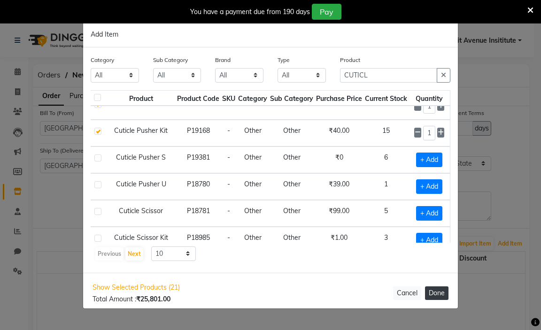
select select "3460"
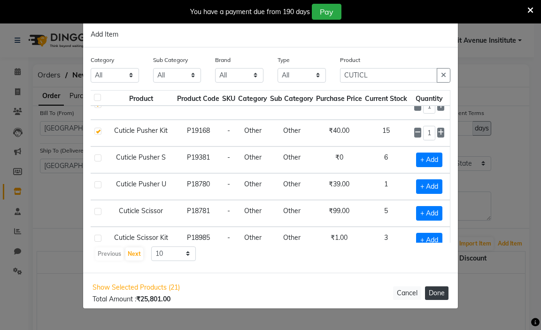
select select "3460"
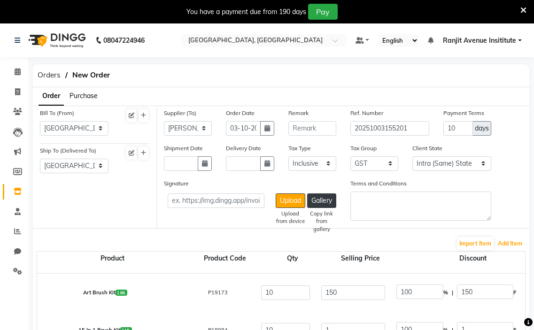
scroll to position [188, 0]
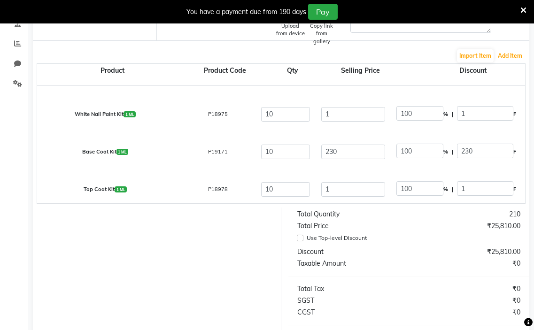
select select "3460"
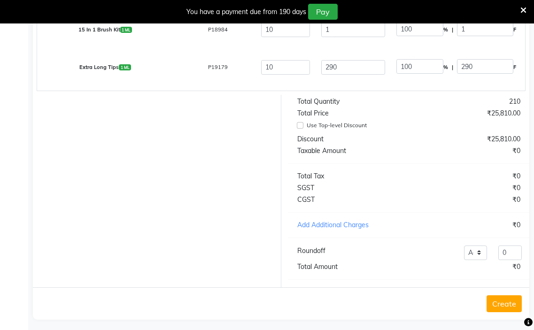
scroll to position [313, 0]
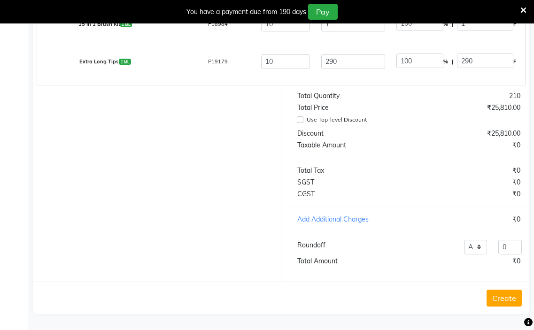
click at [516, 298] on button "Create" at bounding box center [504, 298] width 35 height 17
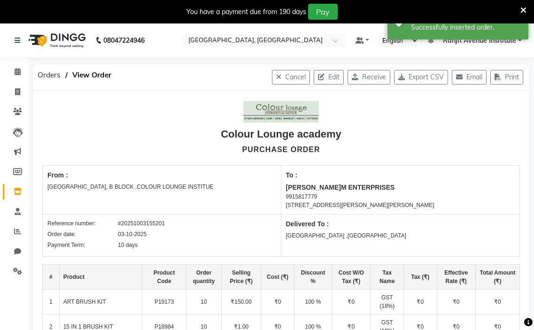
click at [525, 8] on icon at bounding box center [524, 10] width 6 height 8
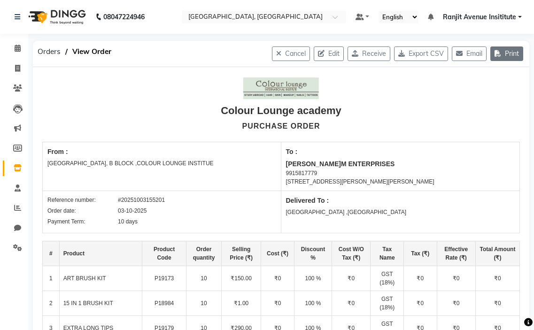
click at [510, 56] on button "Print" at bounding box center [506, 54] width 33 height 15
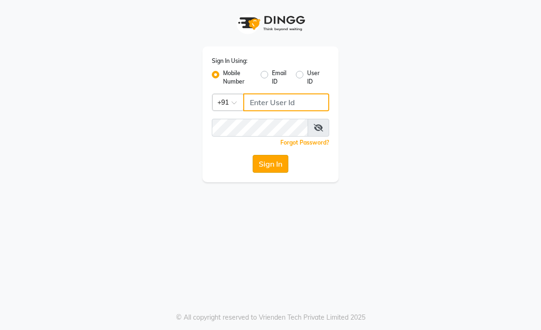
type input "9216555560"
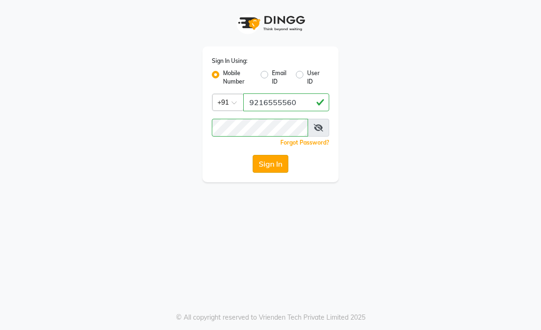
click at [274, 163] on button "Sign In" at bounding box center [271, 164] width 36 height 18
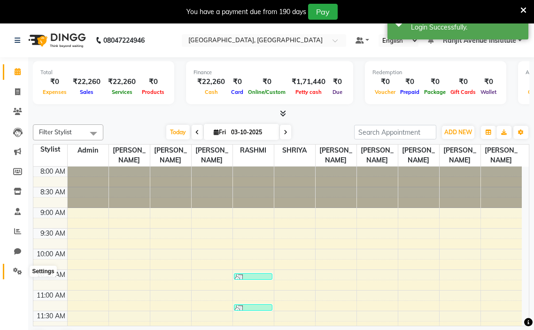
click at [17, 267] on span at bounding box center [17, 271] width 16 height 11
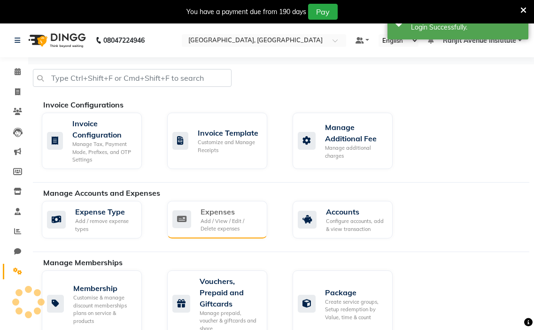
click at [192, 215] on div "Expenses Add / View / Edit / Delete expenses" at bounding box center [215, 219] width 87 height 27
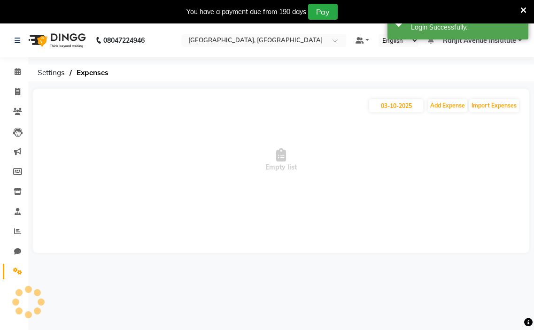
click at [193, 215] on div "03-10-2025 Add Expense Import Expenses Empty list" at bounding box center [281, 171] width 497 height 164
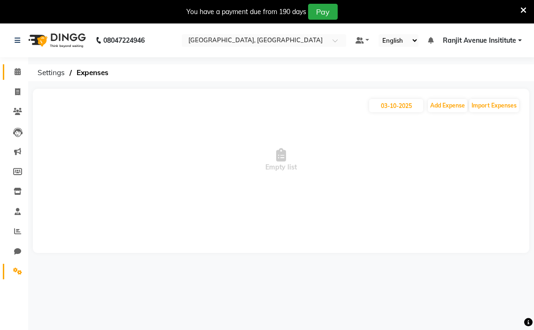
click at [15, 78] on link "Calendar" at bounding box center [14, 72] width 23 height 16
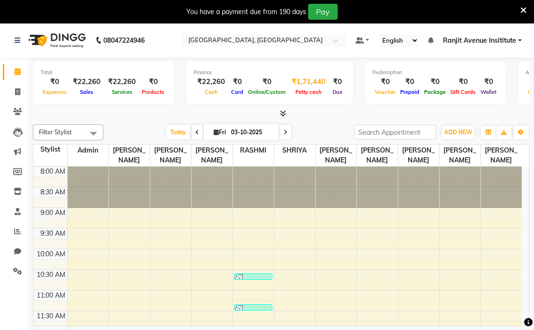
click at [314, 81] on div "₹1,71,440" at bounding box center [308, 82] width 41 height 11
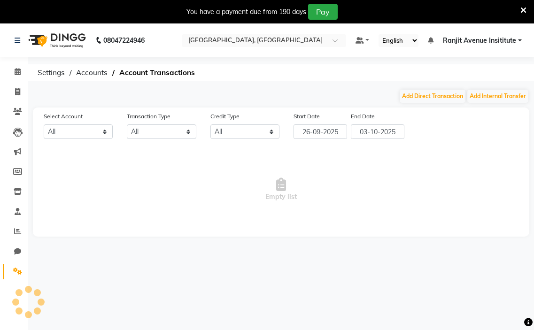
click at [314, 81] on div "08047224946 Select Location × Colour Lounge Academy, Ranjit Avenue Default Pane…" at bounding box center [267, 188] width 534 height 330
click at [103, 130] on select "All Petty cash Default account Expense Account" at bounding box center [78, 131] width 69 height 15
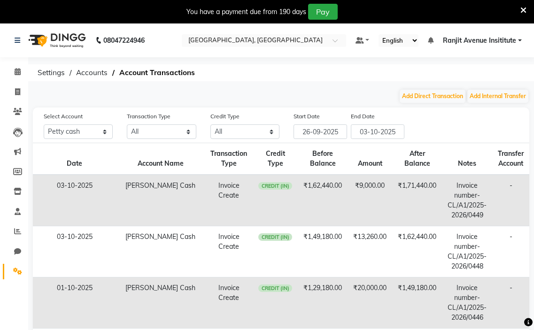
click at [108, 192] on td "03-10-2025" at bounding box center [74, 201] width 83 height 52
click at [101, 126] on select "All Petty cash Default account Expense Account" at bounding box center [78, 131] width 69 height 15
select select "7252"
click at [44, 124] on select "All Petty cash Default account Expense Account" at bounding box center [78, 131] width 69 height 15
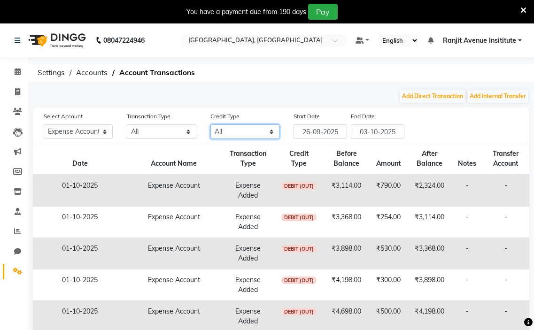
click at [267, 129] on select "All Credit (IN) Debit (OUT)" at bounding box center [244, 131] width 69 height 15
click at [190, 106] on main "Add Direct Transaction Add Internal Transfer Select Account All Petty cash Defa…" at bounding box center [281, 310] width 506 height 443
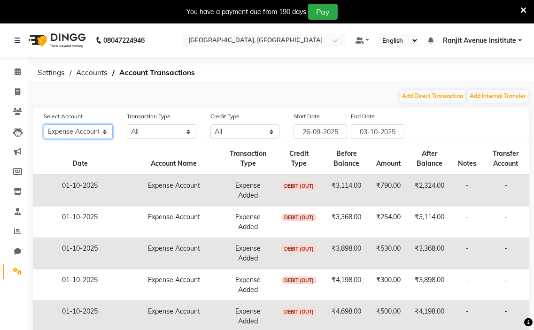
click at [101, 132] on select "All Petty cash Default account Expense Account" at bounding box center [78, 131] width 69 height 15
click at [44, 124] on select "All Petty cash Default account Expense Account" at bounding box center [78, 131] width 69 height 15
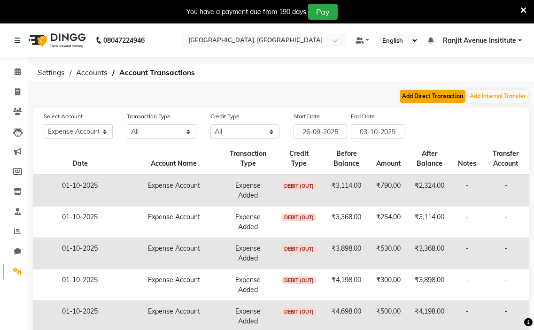
click at [445, 97] on button "Add Direct Transaction" at bounding box center [433, 96] width 66 height 13
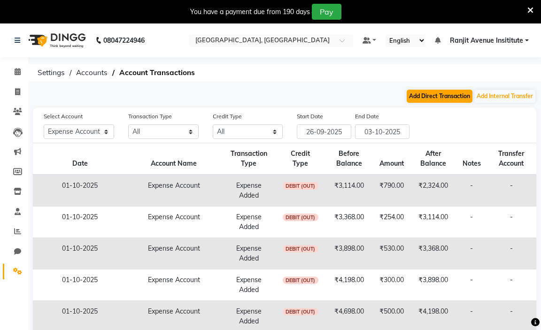
select select "direct"
select select "7252"
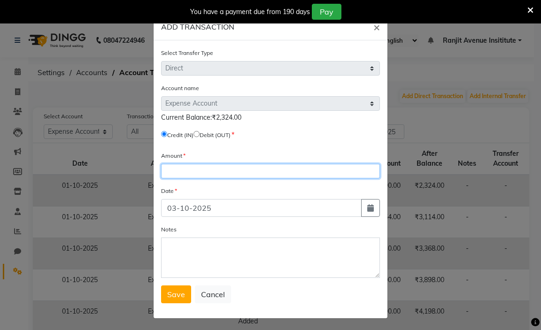
click at [176, 168] on input "number" at bounding box center [270, 171] width 219 height 15
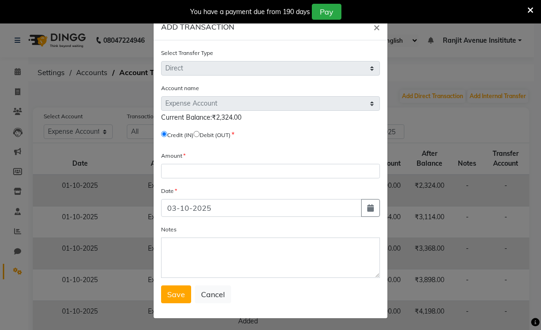
drag, startPoint x: 538, startPoint y: 163, endPoint x: 477, endPoint y: 228, distance: 89.4
click at [477, 228] on ngb-modal-window "ADD TRANSACTION × Select Transfer Type Select Direct Internal Account name Sele…" at bounding box center [270, 165] width 541 height 330
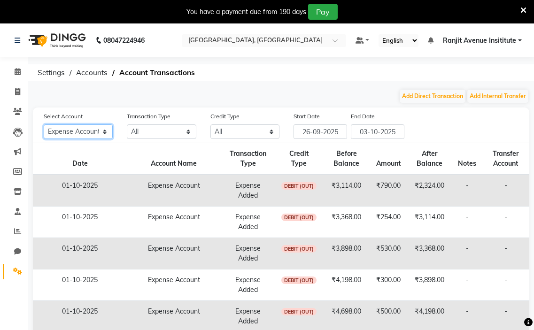
click at [104, 133] on select "All Petty cash Default account Expense Account" at bounding box center [78, 131] width 69 height 15
click at [44, 124] on select "All Petty cash Default account Expense Account" at bounding box center [78, 131] width 69 height 15
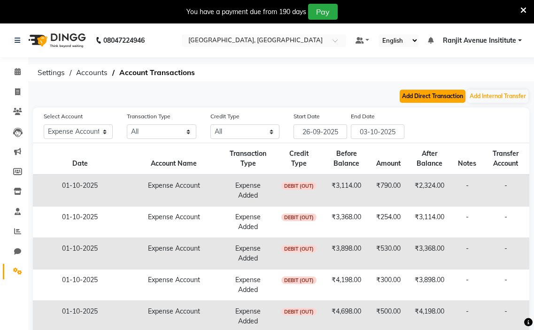
click at [439, 100] on button "Add Direct Transaction" at bounding box center [433, 96] width 66 height 13
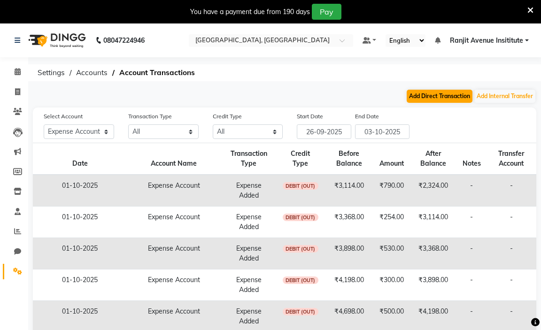
select select "direct"
select select "7252"
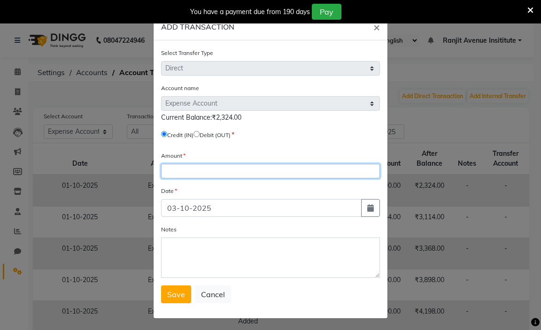
click at [174, 171] on input "number" at bounding box center [270, 171] width 219 height 15
type input "5260"
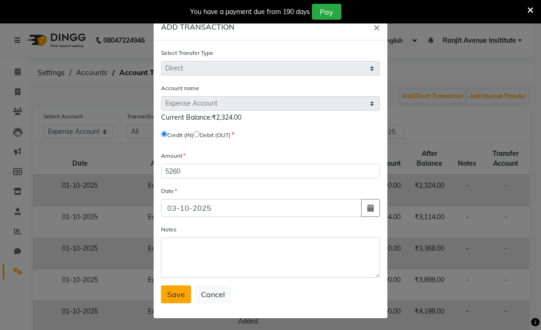
drag, startPoint x: 168, startPoint y: 289, endPoint x: 202, endPoint y: 295, distance: 34.8
click at [178, 292] on div "Select Transfer Type Select Direct Internal Account name Select Petty Cash Defa…" at bounding box center [271, 179] width 234 height 278
click at [178, 291] on span "Save" at bounding box center [176, 294] width 18 height 9
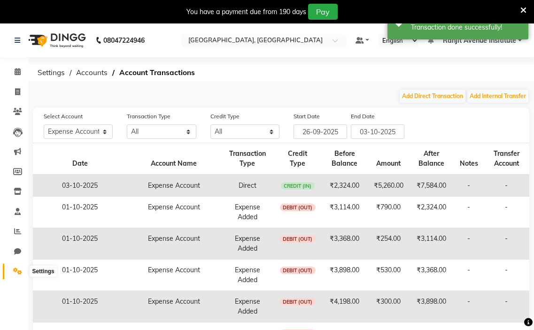
click at [10, 267] on span at bounding box center [17, 271] width 16 height 11
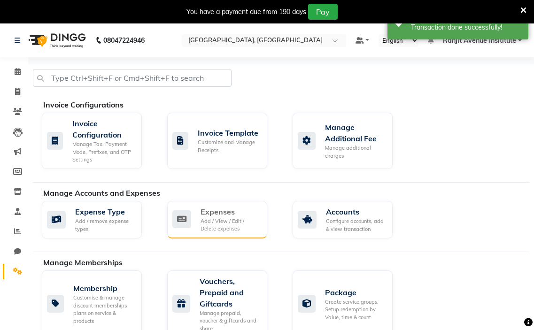
click at [252, 220] on div "Add / View / Edit / Delete expenses" at bounding box center [230, 226] width 59 height 16
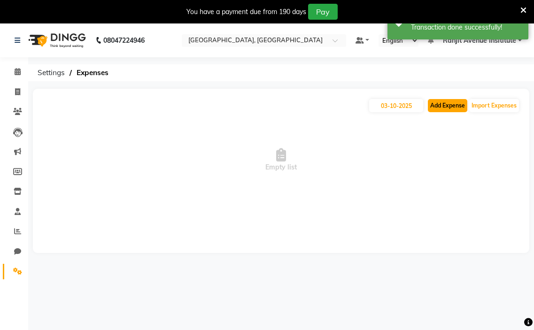
click at [446, 108] on button "Add Expense" at bounding box center [447, 105] width 39 height 13
select select "1"
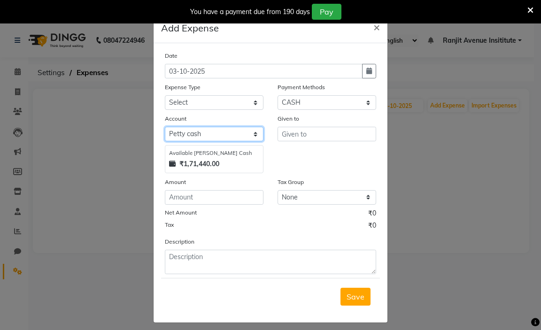
click at [249, 135] on select "Select Petty cash Default account Expense Account" at bounding box center [214, 134] width 99 height 15
select select "7252"
click at [165, 127] on select "Select Petty cash Default account Expense Account" at bounding box center [214, 134] width 99 height 15
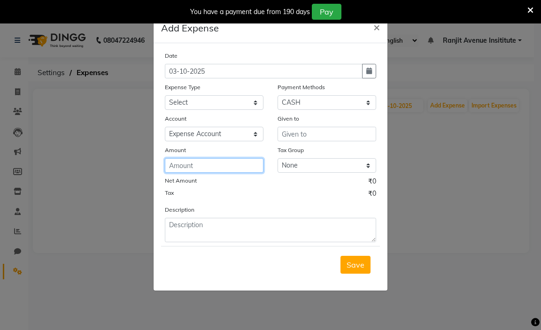
click at [210, 162] on input "number" at bounding box center [214, 165] width 99 height 15
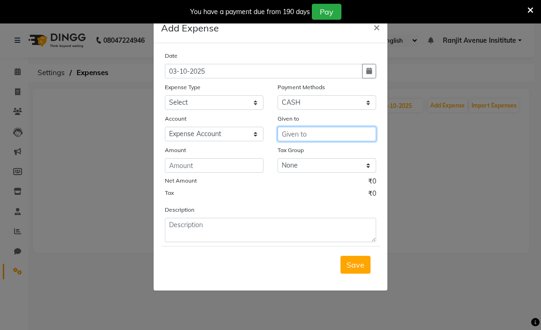
click at [313, 136] on input "text" at bounding box center [327, 134] width 99 height 15
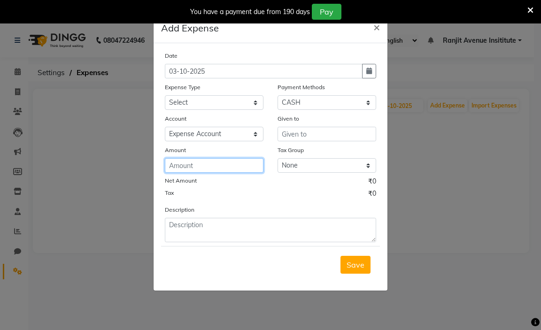
drag, startPoint x: 181, startPoint y: 169, endPoint x: 189, endPoint y: 169, distance: 8.0
click at [186, 169] on input "number" at bounding box center [214, 165] width 99 height 15
type input "252"
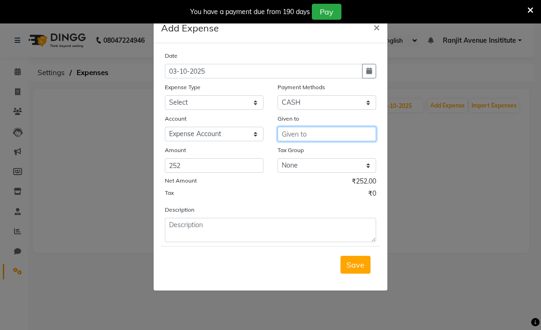
click at [286, 138] on input "text" at bounding box center [327, 134] width 99 height 15
type input "SARAB"
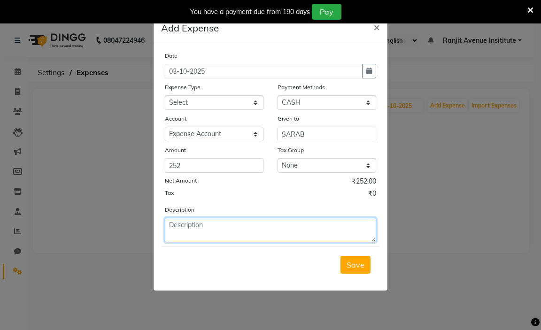
drag, startPoint x: 198, startPoint y: 234, endPoint x: 209, endPoint y: 231, distance: 10.8
click at [202, 234] on textarea at bounding box center [270, 230] width 211 height 24
type textarea "6MILK,3 BISCUITS"
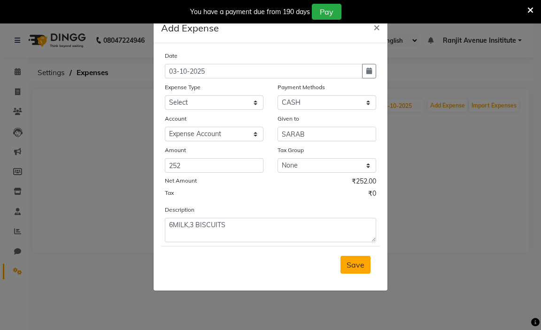
click at [360, 270] on button "Save" at bounding box center [356, 265] width 30 height 18
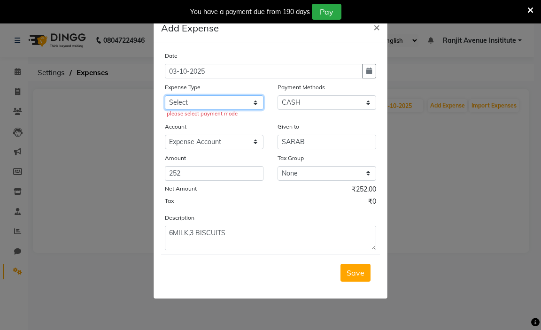
click at [197, 97] on select "Select Advance Salary Bank charges Car maintenance Cash transfer to bank Cash t…" at bounding box center [214, 102] width 99 height 15
select select "18"
click at [165, 95] on select "Select Advance Salary Bank charges Car maintenance Cash transfer to bank Cash t…" at bounding box center [214, 102] width 99 height 15
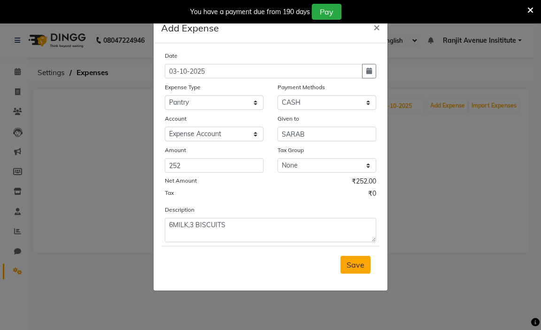
click at [352, 265] on span "Save" at bounding box center [356, 264] width 18 height 9
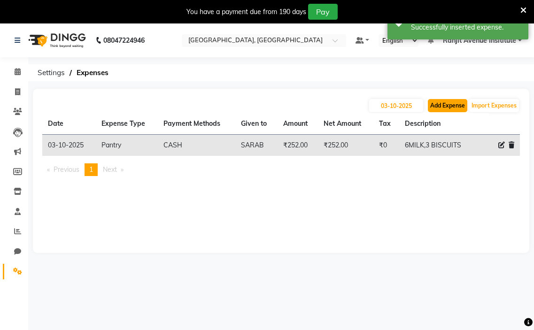
click at [450, 101] on button "Add Expense" at bounding box center [447, 105] width 39 height 13
select select "1"
select select "6947"
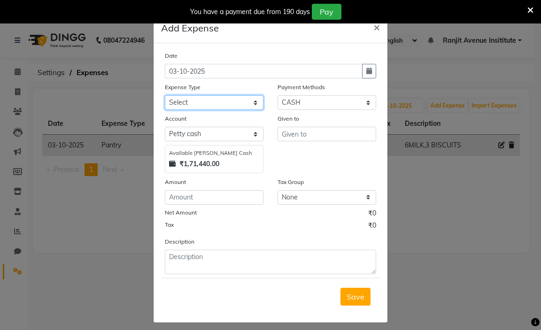
click at [239, 101] on select "Select Advance Salary Bank charges Car maintenance Cash transfer to bank Cash t…" at bounding box center [214, 102] width 99 height 15
select select "1"
click at [165, 95] on select "Select Advance Salary Bank charges Car maintenance Cash transfer to bank Cash t…" at bounding box center [214, 102] width 99 height 15
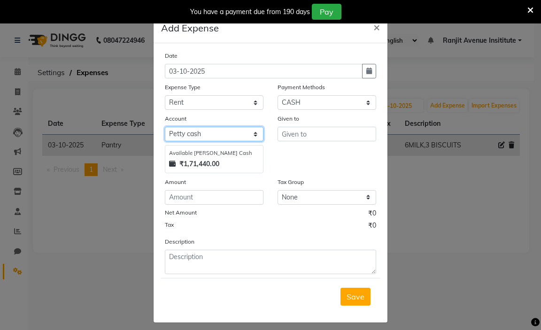
drag, startPoint x: 206, startPoint y: 135, endPoint x: 206, endPoint y: 141, distance: 5.7
click at [206, 136] on select "Select Petty cash Default account Expense Account" at bounding box center [214, 134] width 99 height 15
select select "7252"
click at [165, 127] on select "Select Petty cash Default account Expense Account" at bounding box center [214, 134] width 99 height 15
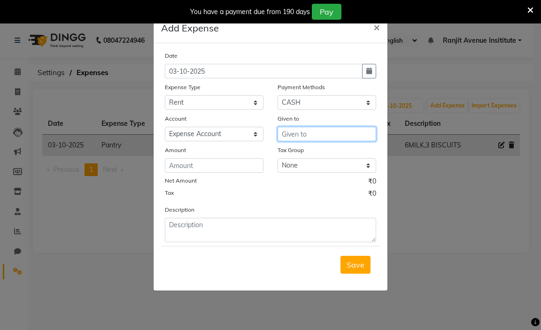
click at [288, 133] on input "text" at bounding box center [327, 134] width 99 height 15
type input "GURJANT"
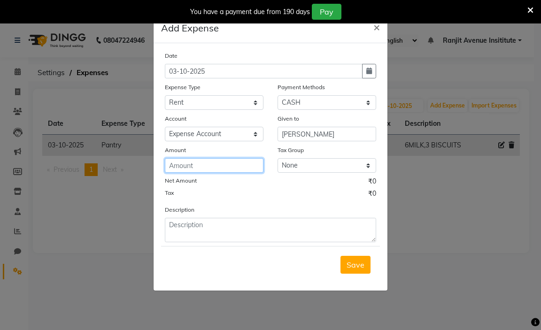
click at [244, 168] on input "number" at bounding box center [214, 165] width 99 height 15
type input "100"
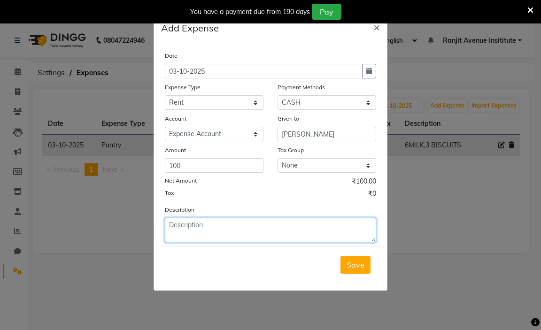
drag, startPoint x: 266, startPoint y: 225, endPoint x: 258, endPoint y: 219, distance: 9.8
click at [266, 225] on textarea at bounding box center [270, 230] width 211 height 24
type textarea "2 TIMES RENT OF REYALTO CHOWNK"
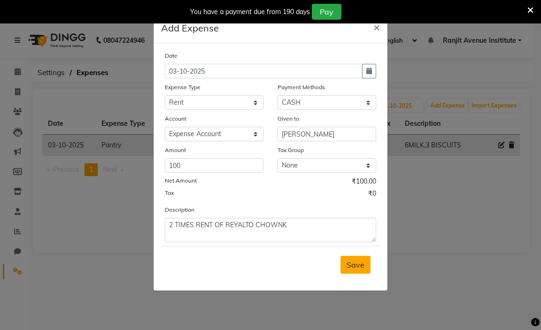
click at [354, 266] on span "Save" at bounding box center [356, 264] width 18 height 9
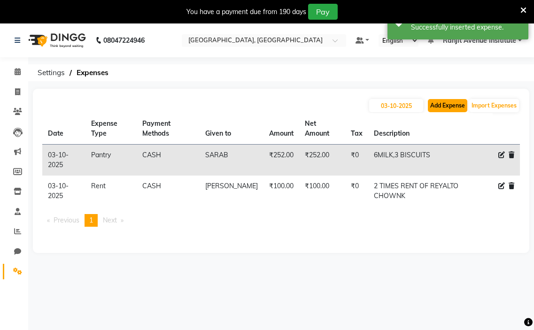
click at [450, 102] on button "Add Expense" at bounding box center [447, 105] width 39 height 13
select select "1"
select select "6947"
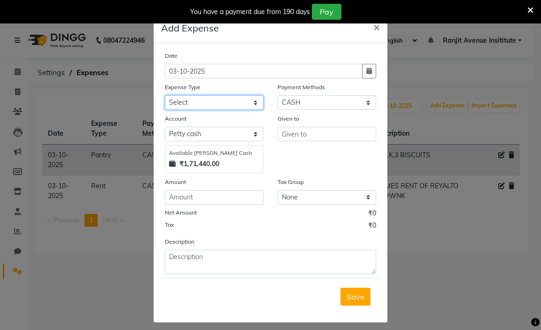
click at [253, 101] on select "Select Advance Salary Bank charges Car maintenance Cash transfer to bank Cash t…" at bounding box center [214, 102] width 99 height 15
select select "4"
click at [165, 95] on select "Select Advance Salary Bank charges Car maintenance Cash transfer to bank Cash t…" at bounding box center [214, 102] width 99 height 15
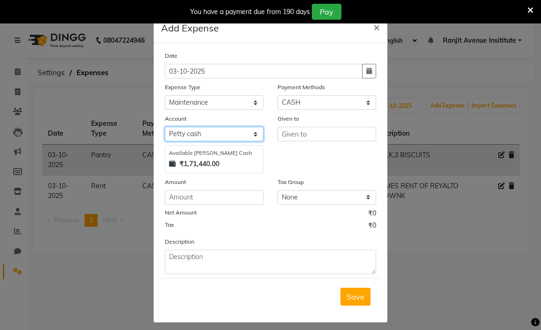
click at [218, 135] on select "Select Petty cash Default account Expense Account" at bounding box center [214, 134] width 99 height 15
select select "7252"
click at [165, 127] on select "Select Petty cash Default account Expense Account" at bounding box center [214, 134] width 99 height 15
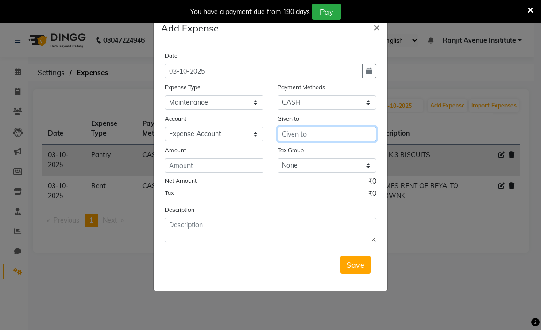
click at [288, 134] on input "text" at bounding box center [327, 134] width 99 height 15
type input "ASHWANI"
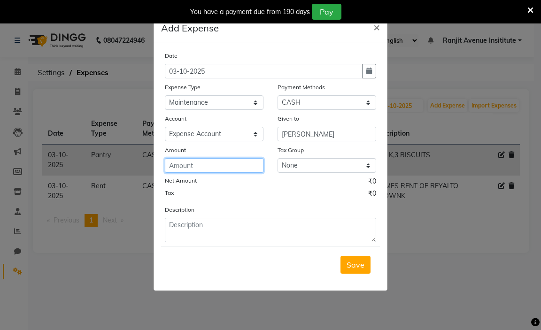
click at [195, 166] on input "number" at bounding box center [214, 165] width 99 height 15
type input "2500"
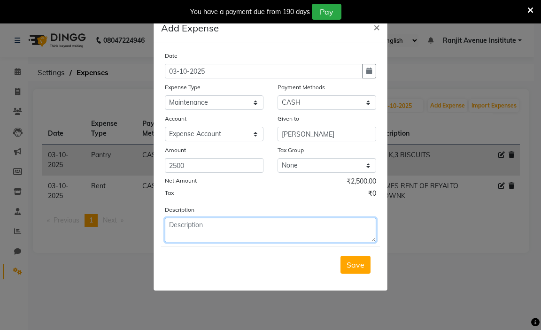
click at [191, 232] on textarea at bounding box center [270, 230] width 211 height 24
type textarea "GIVEN TO ASWANI PAINTER"
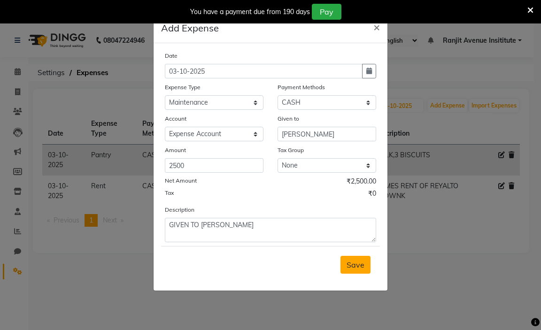
click at [355, 269] on span "Save" at bounding box center [356, 264] width 18 height 9
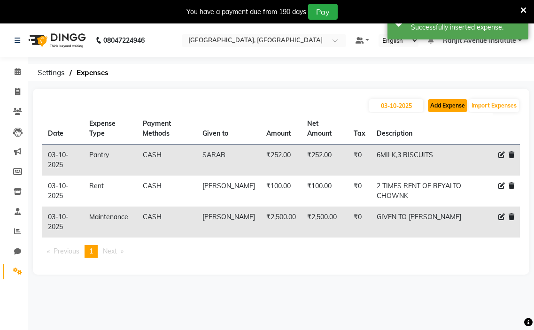
click at [453, 105] on button "Add Expense" at bounding box center [447, 105] width 39 height 13
select select "1"
select select "6947"
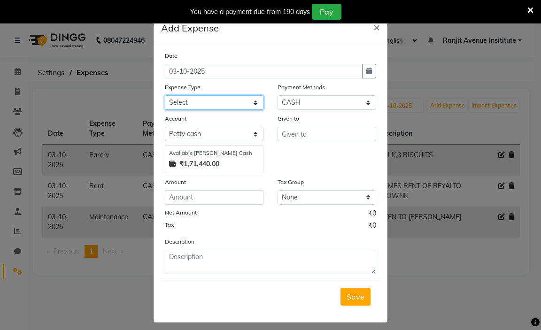
click at [226, 101] on select "Select Advance Salary Bank charges Car maintenance Cash transfer to bank Cash t…" at bounding box center [214, 102] width 99 height 15
select select "15"
click at [165, 95] on select "Select Advance Salary Bank charges Car maintenance Cash transfer to bank Cash t…" at bounding box center [214, 102] width 99 height 15
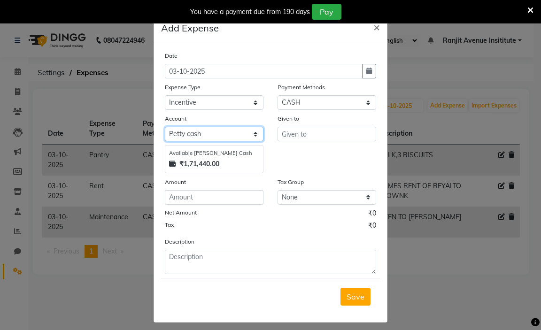
click at [246, 130] on select "Select Petty cash Default account Expense Account" at bounding box center [214, 134] width 99 height 15
select select "7252"
click at [165, 127] on select "Select Petty cash Default account Expense Account" at bounding box center [214, 134] width 99 height 15
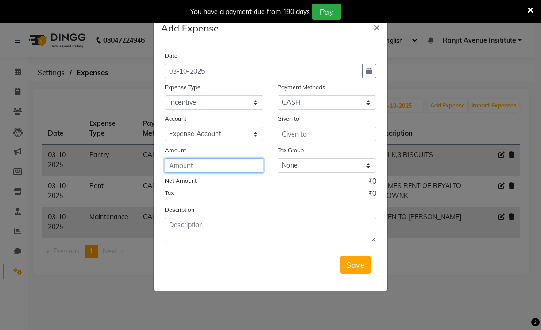
click at [194, 166] on input "number" at bounding box center [214, 165] width 99 height 15
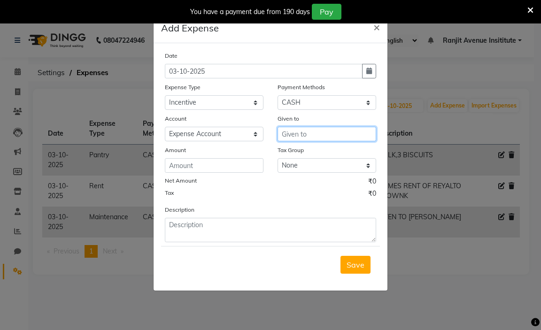
click at [319, 127] on input "text" at bounding box center [327, 134] width 99 height 15
type input "JATIN"
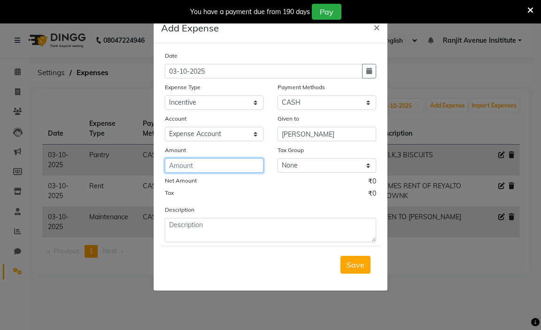
click at [202, 166] on input "number" at bounding box center [214, 165] width 99 height 15
type input "500"
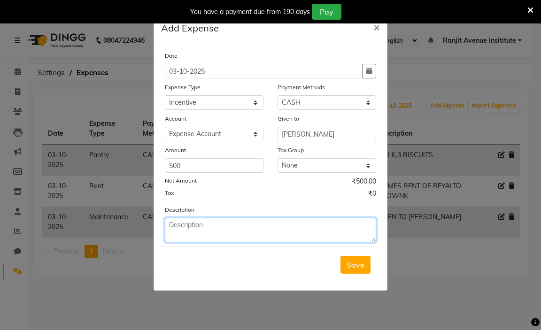
click at [199, 219] on textarea at bounding box center [270, 230] width 211 height 24
type textarea "JATIN INCENTIVE OF ENQUIRY"
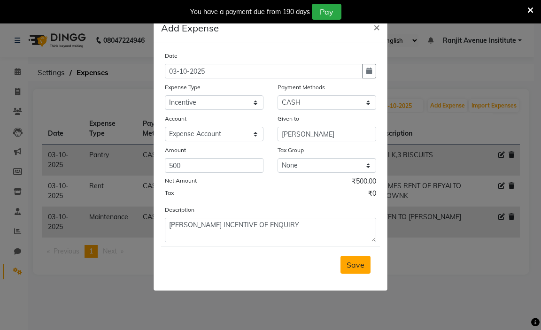
click at [356, 261] on span "Save" at bounding box center [356, 264] width 18 height 9
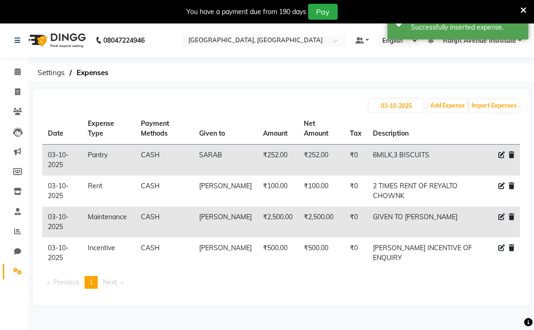
click at [499, 153] on icon at bounding box center [501, 155] width 7 height 7
select select "18"
select select "1"
select select "7252"
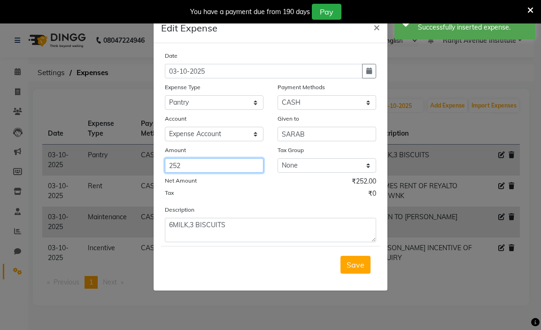
click at [196, 169] on input "252" at bounding box center [214, 165] width 99 height 15
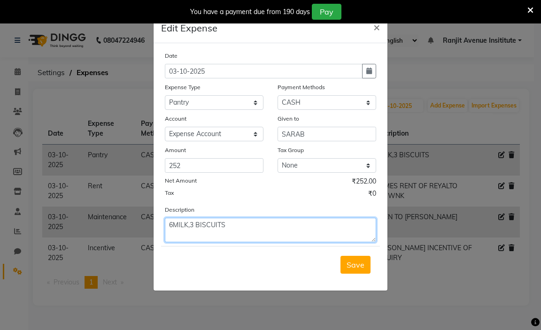
click at [194, 224] on textarea "6MILK,3 BISCUITS" at bounding box center [270, 230] width 211 height 24
type textarea "6MILK, BISCUITS"
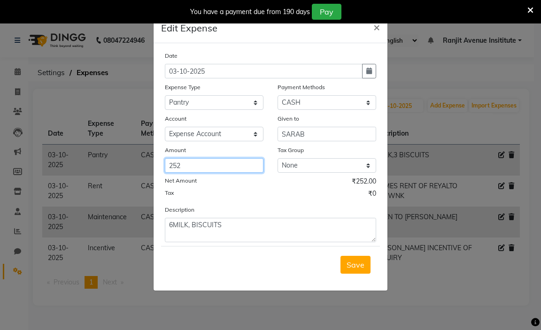
click at [176, 166] on input "252" at bounding box center [214, 165] width 99 height 15
type input "272"
click at [356, 267] on span "Save" at bounding box center [356, 264] width 18 height 9
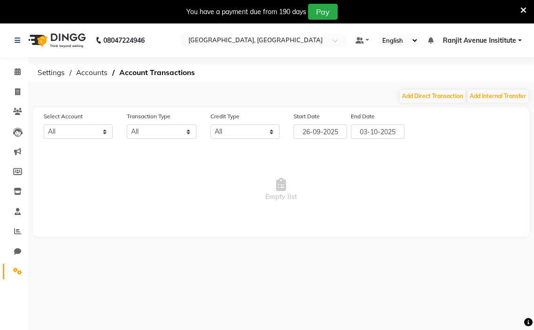
select select "6947"
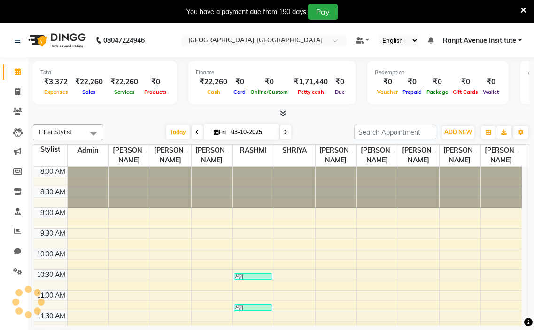
scroll to position [331, 0]
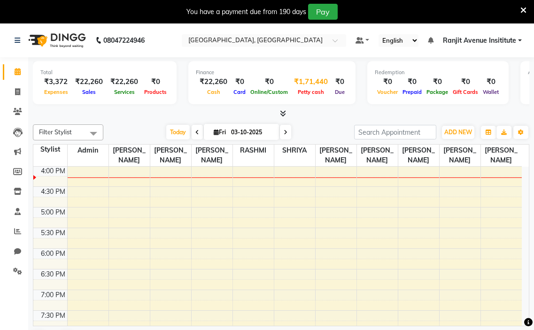
click at [300, 78] on div "₹1,71,440" at bounding box center [310, 82] width 41 height 11
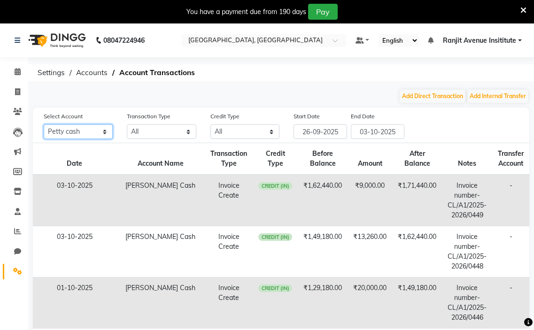
click at [100, 127] on select "All Petty cash Default account Expense Account" at bounding box center [78, 131] width 69 height 15
select select "7252"
click at [44, 124] on select "All Petty cash Default account Expense Account" at bounding box center [78, 131] width 69 height 15
